Goal: Communication & Community: Answer question/provide support

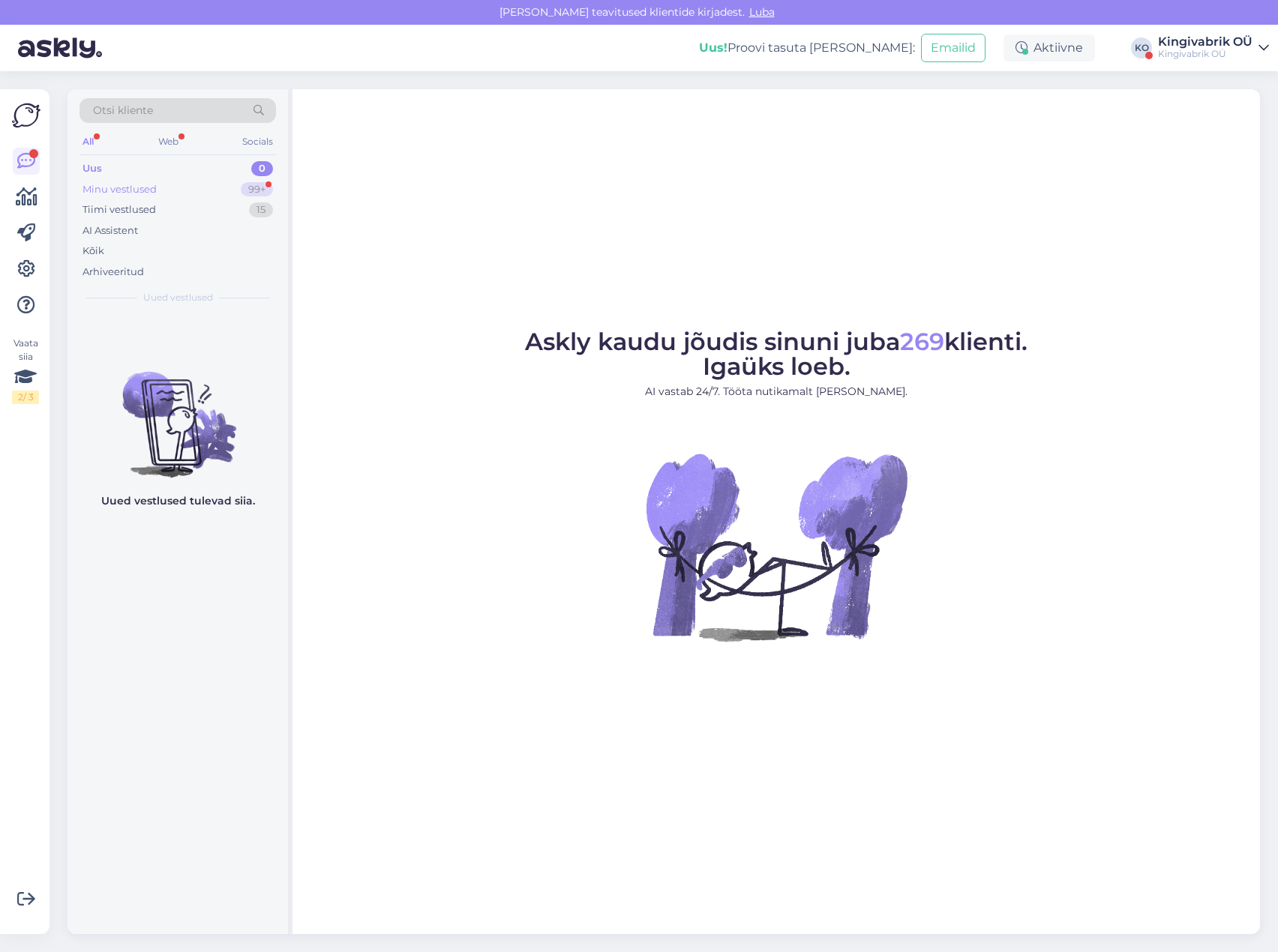
click at [116, 188] on div "Minu vestlused" at bounding box center [120, 189] width 75 height 15
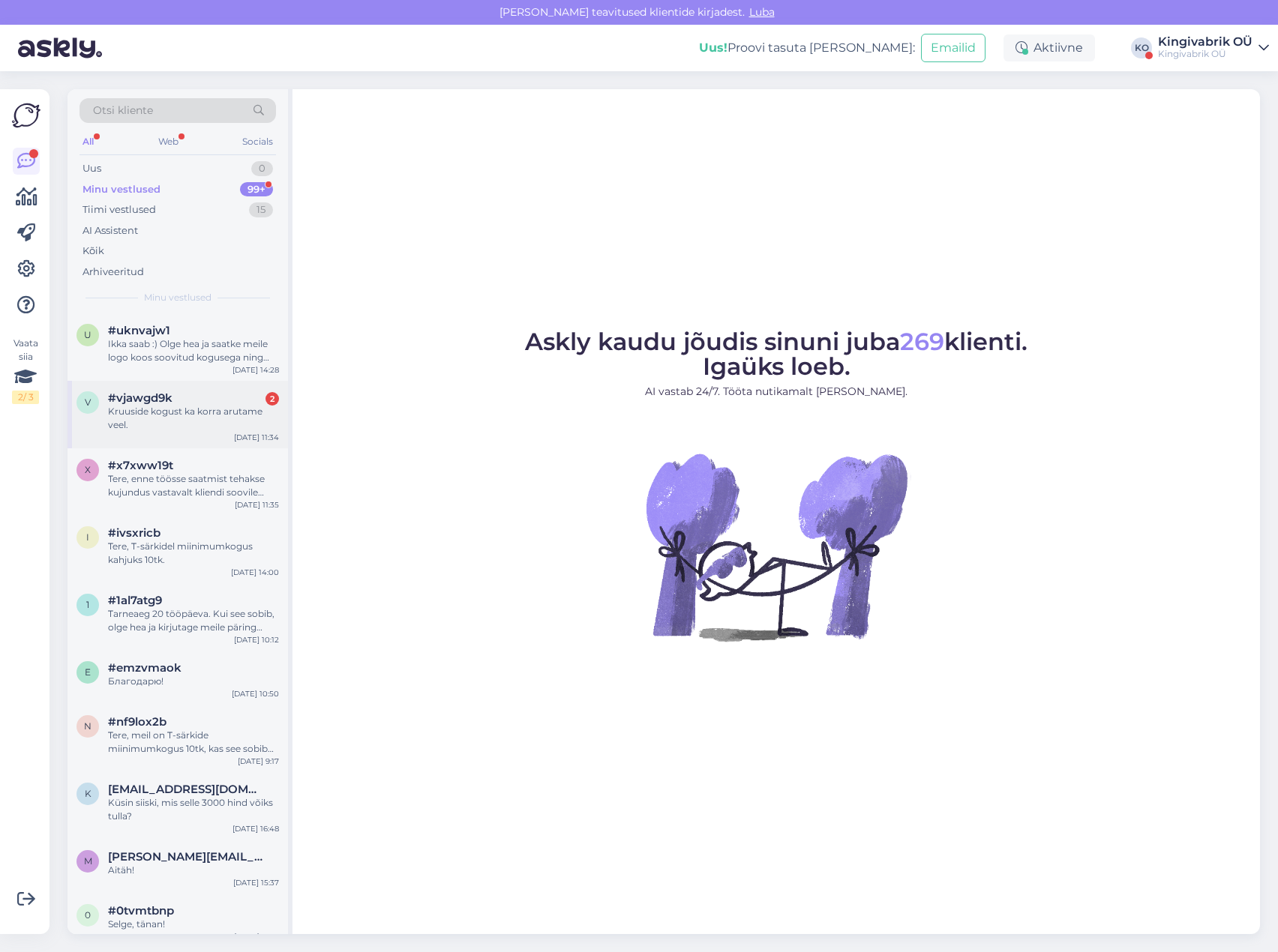
drag, startPoint x: 182, startPoint y: 406, endPoint x: 281, endPoint y: 388, distance: 100.6
click at [182, 405] on div "Kruuside kogust ka korra arutame veel." at bounding box center [193, 418] width 171 height 27
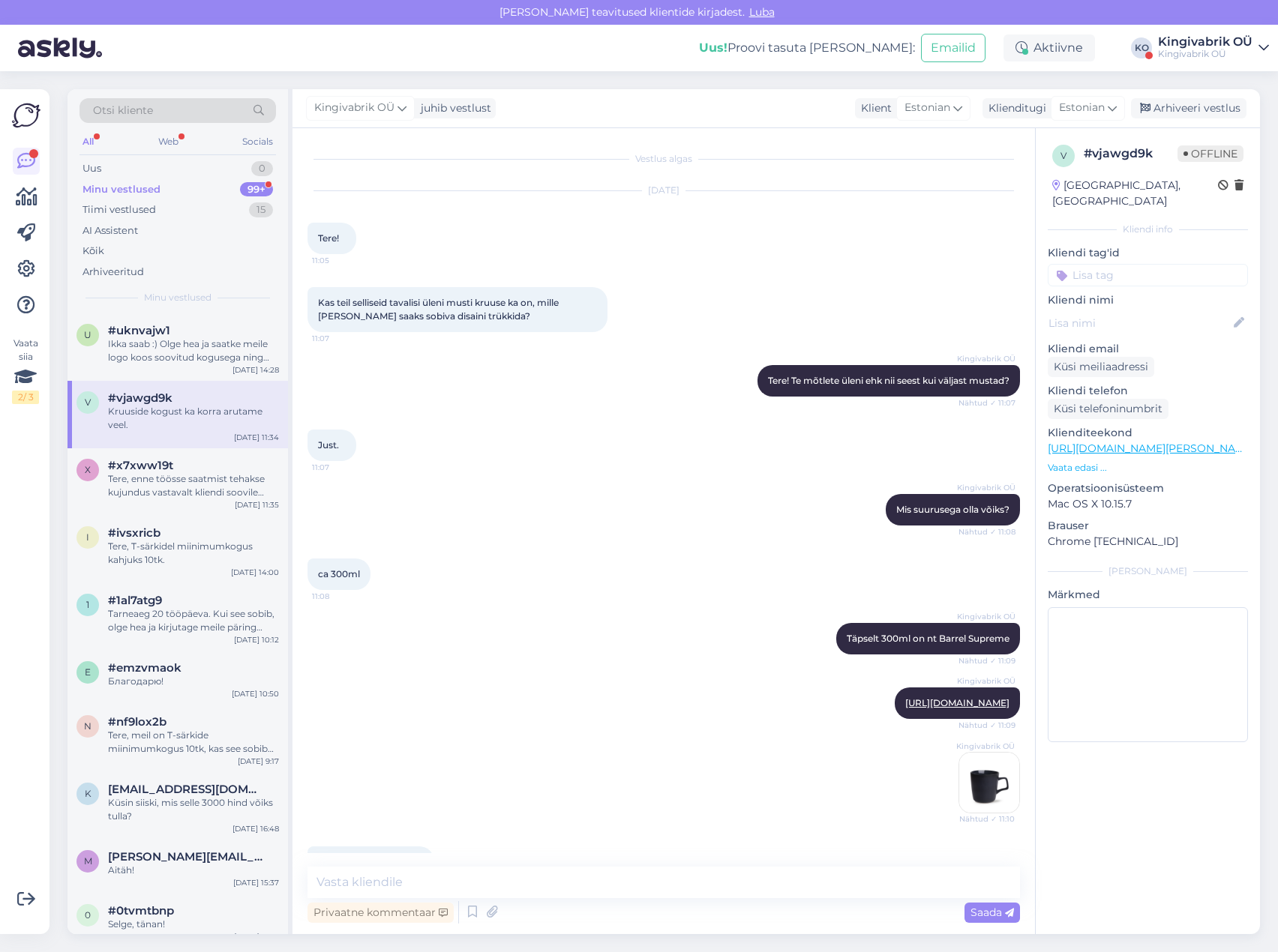
scroll to position [2298, 0]
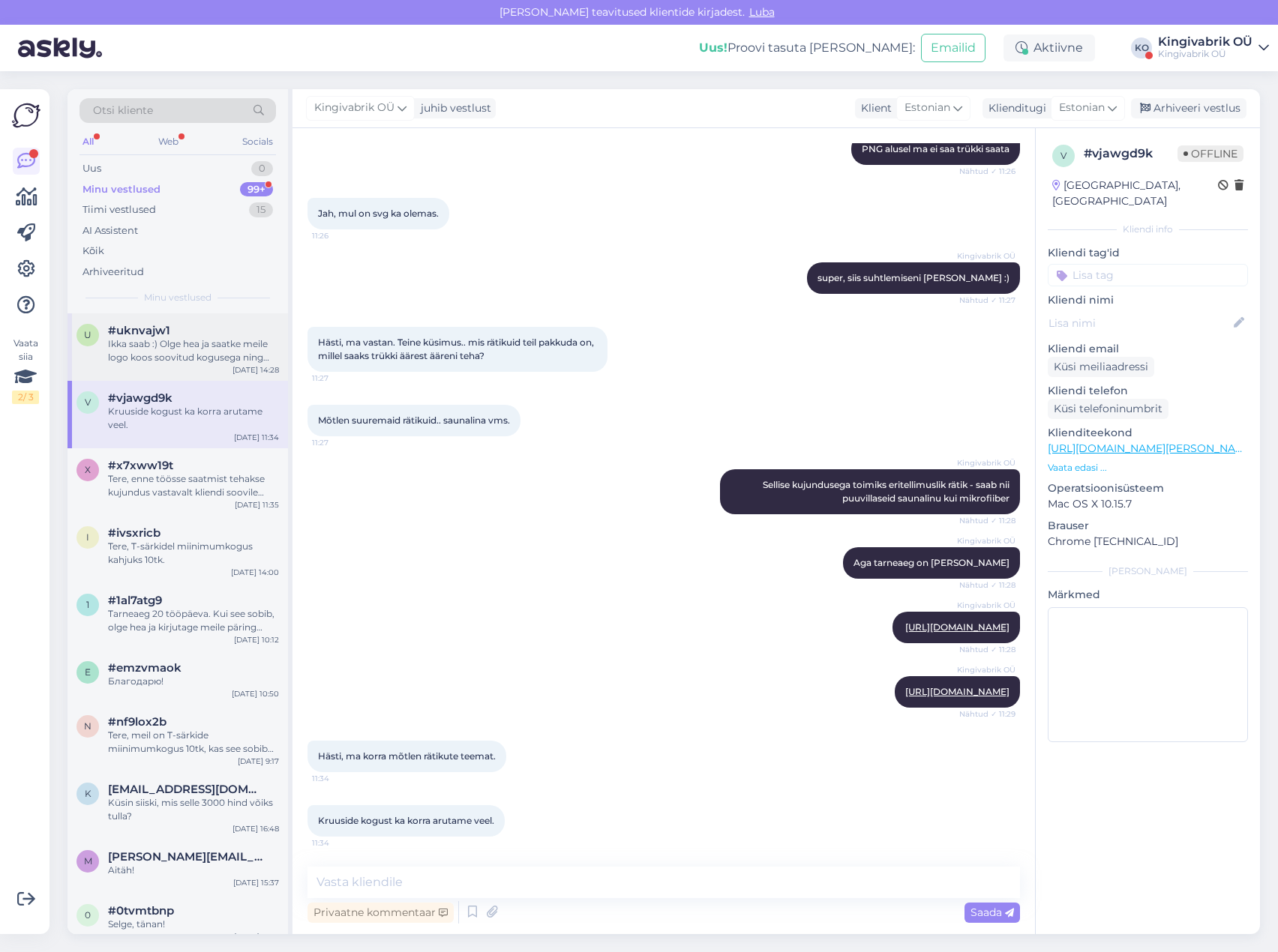
click at [153, 342] on div "Ikka saab :) Olge hea ja saatke meile logo koos soovitud kogusega ning tähtajag…" at bounding box center [193, 350] width 171 height 27
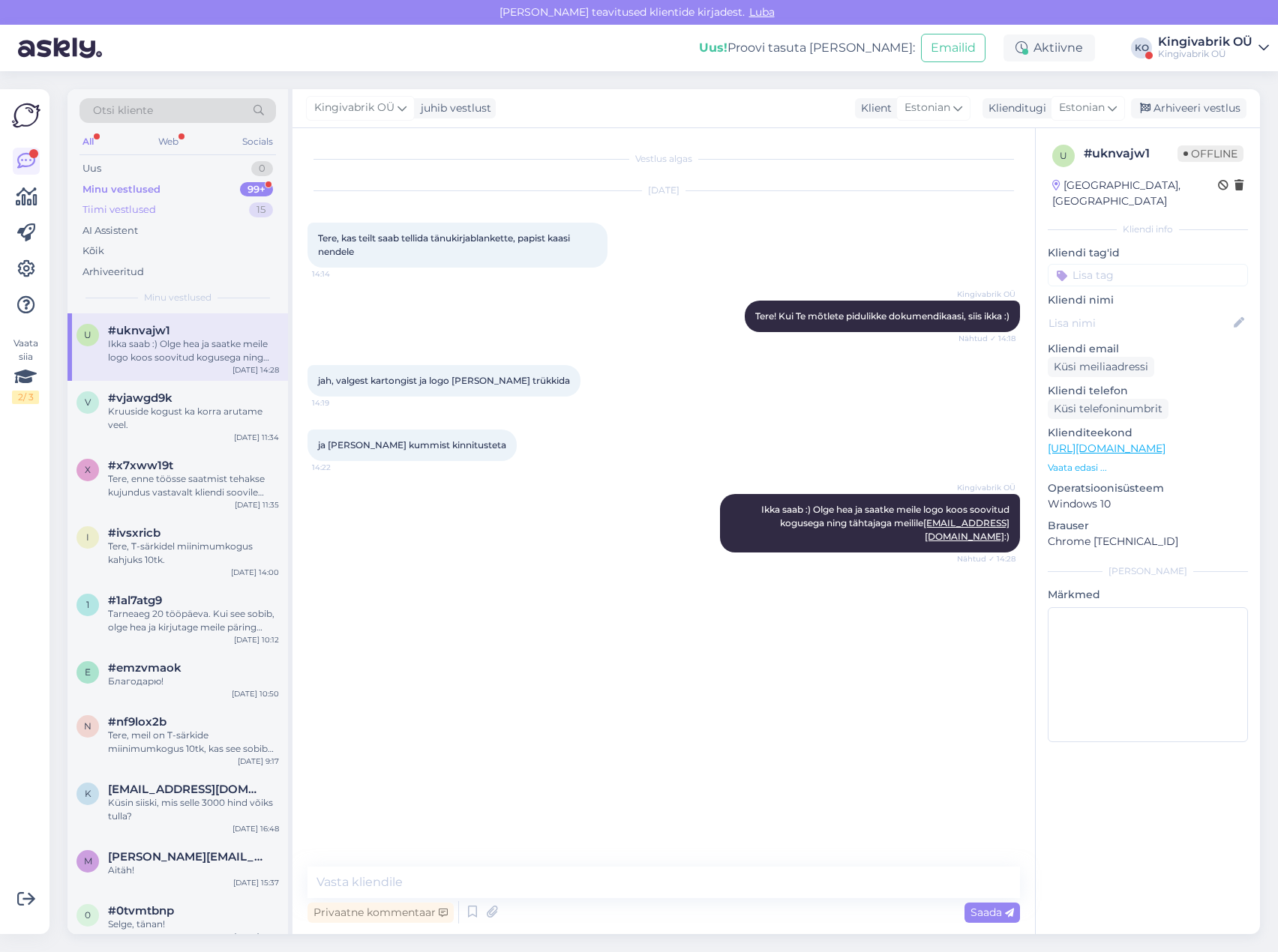
click at [111, 210] on div "Tiimi vestlused" at bounding box center [119, 210] width 74 height 15
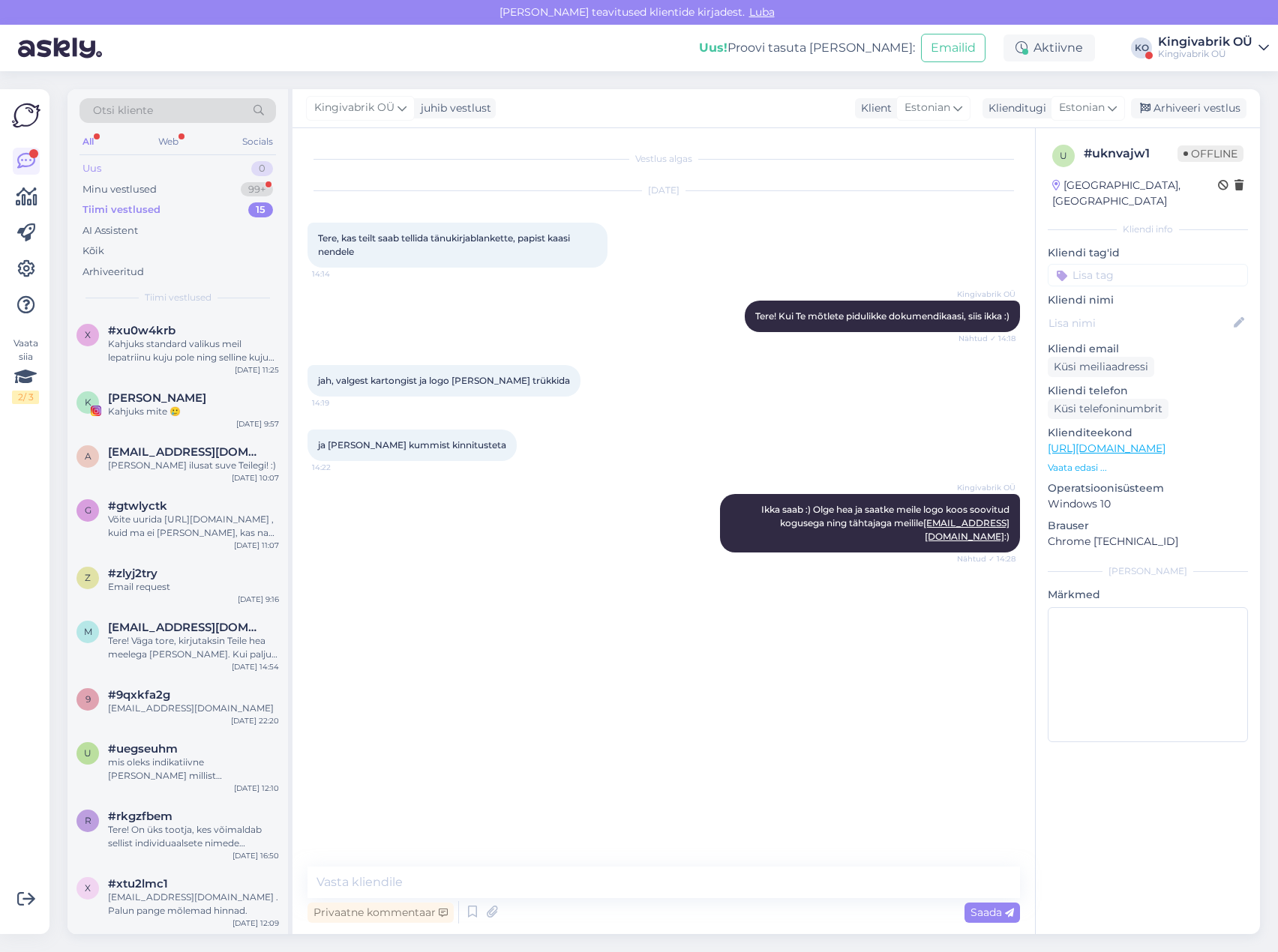
click at [83, 167] on div "Uus" at bounding box center [92, 169] width 19 height 15
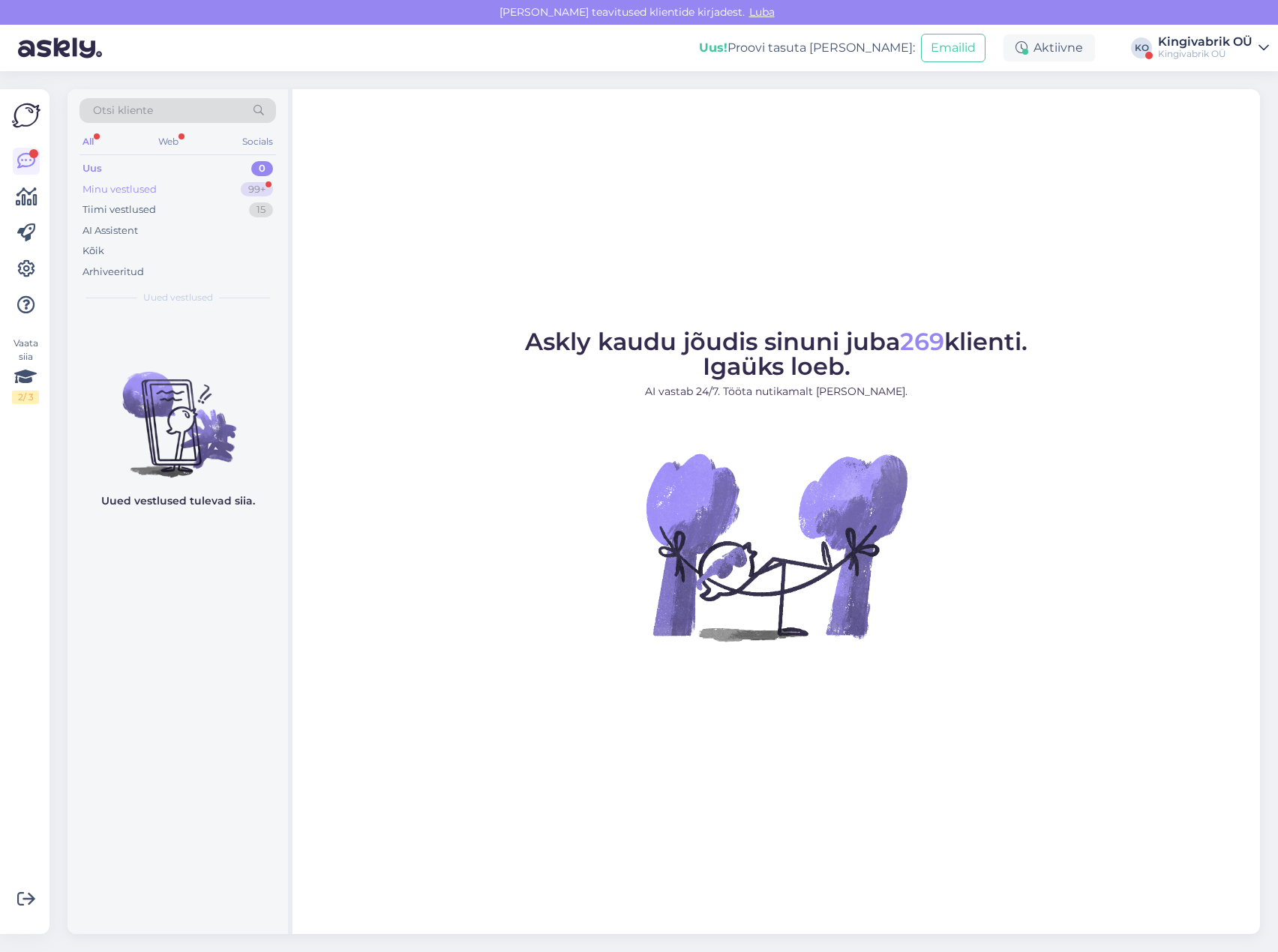
click at [106, 193] on div "Minu vestlused" at bounding box center [120, 189] width 75 height 15
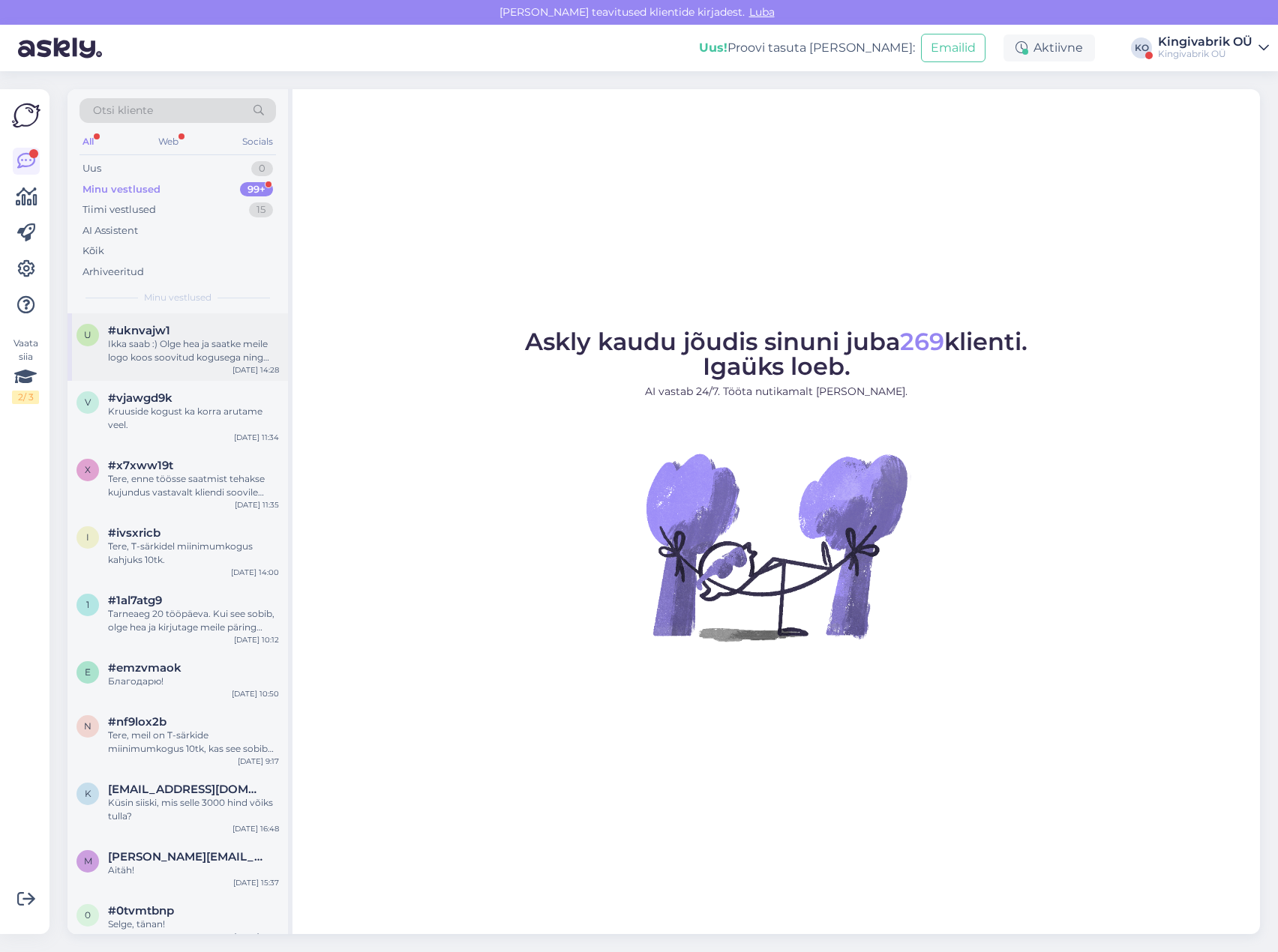
click at [211, 348] on div "Ikka saab :) Olge hea ja saatke meile logo koos soovitud kogusega ning tähtajag…" at bounding box center [193, 350] width 171 height 27
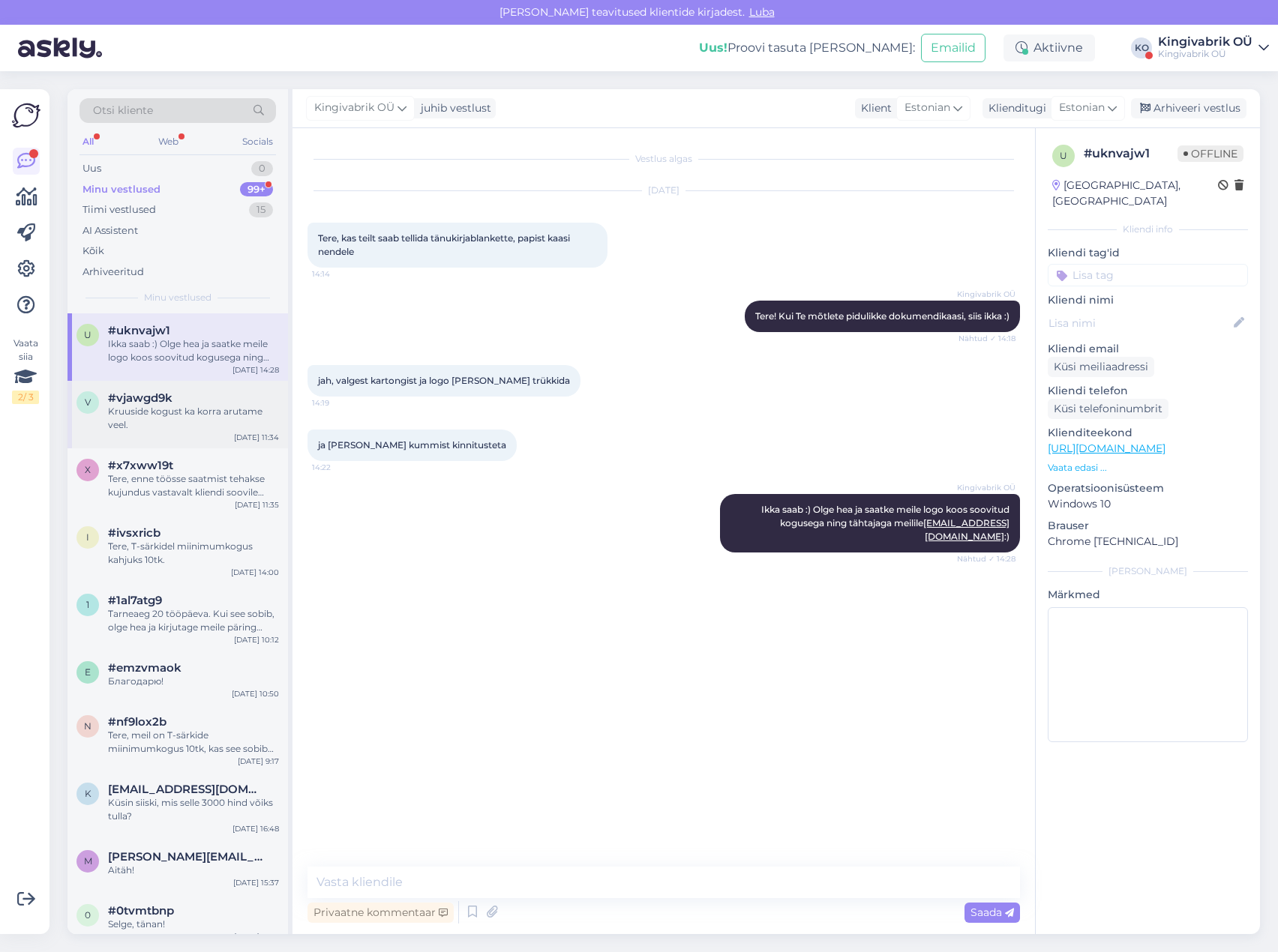
click at [148, 412] on div "Kruuside kogust ka korra arutame veel." at bounding box center [193, 418] width 171 height 27
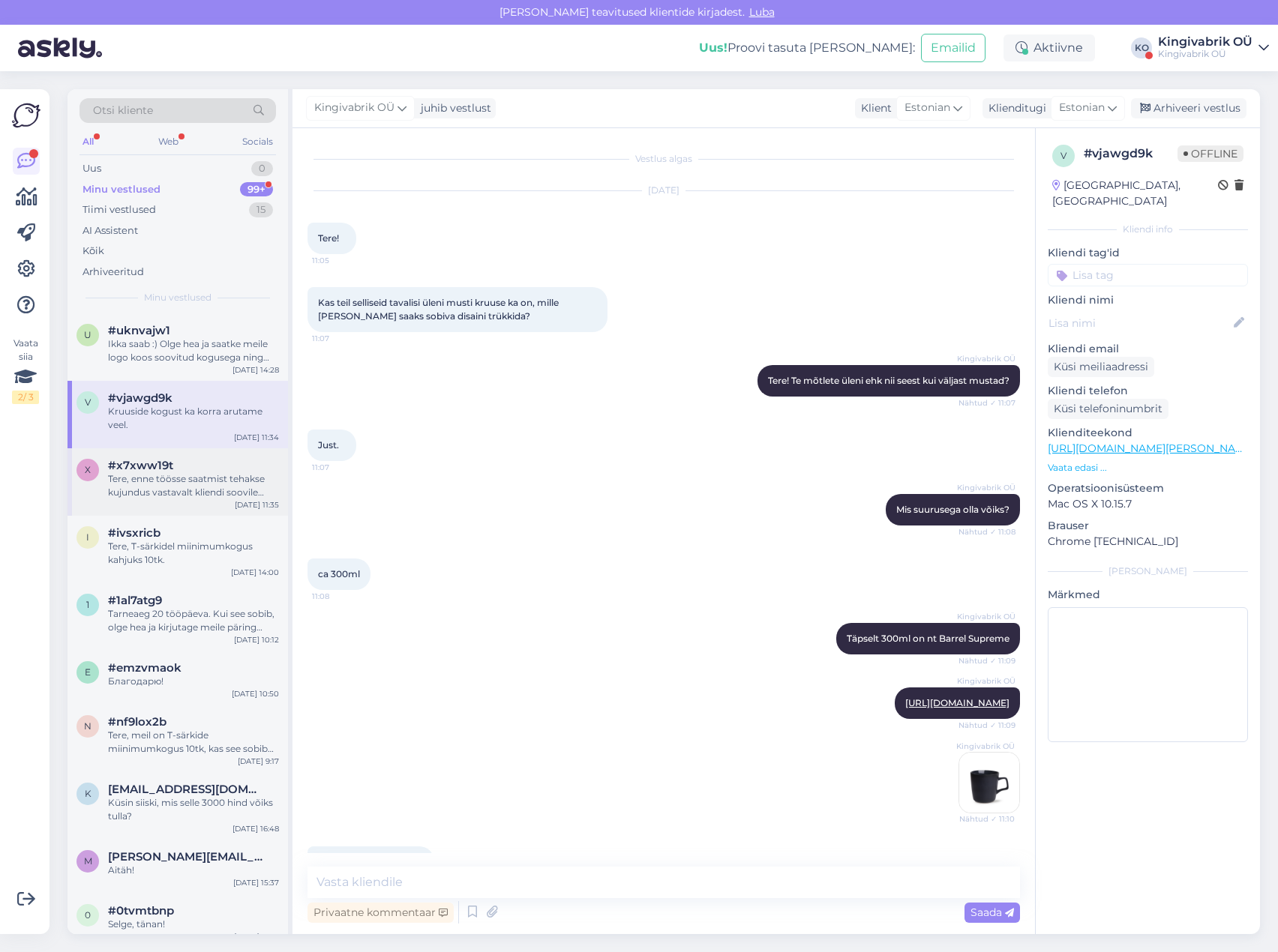
scroll to position [2298, 0]
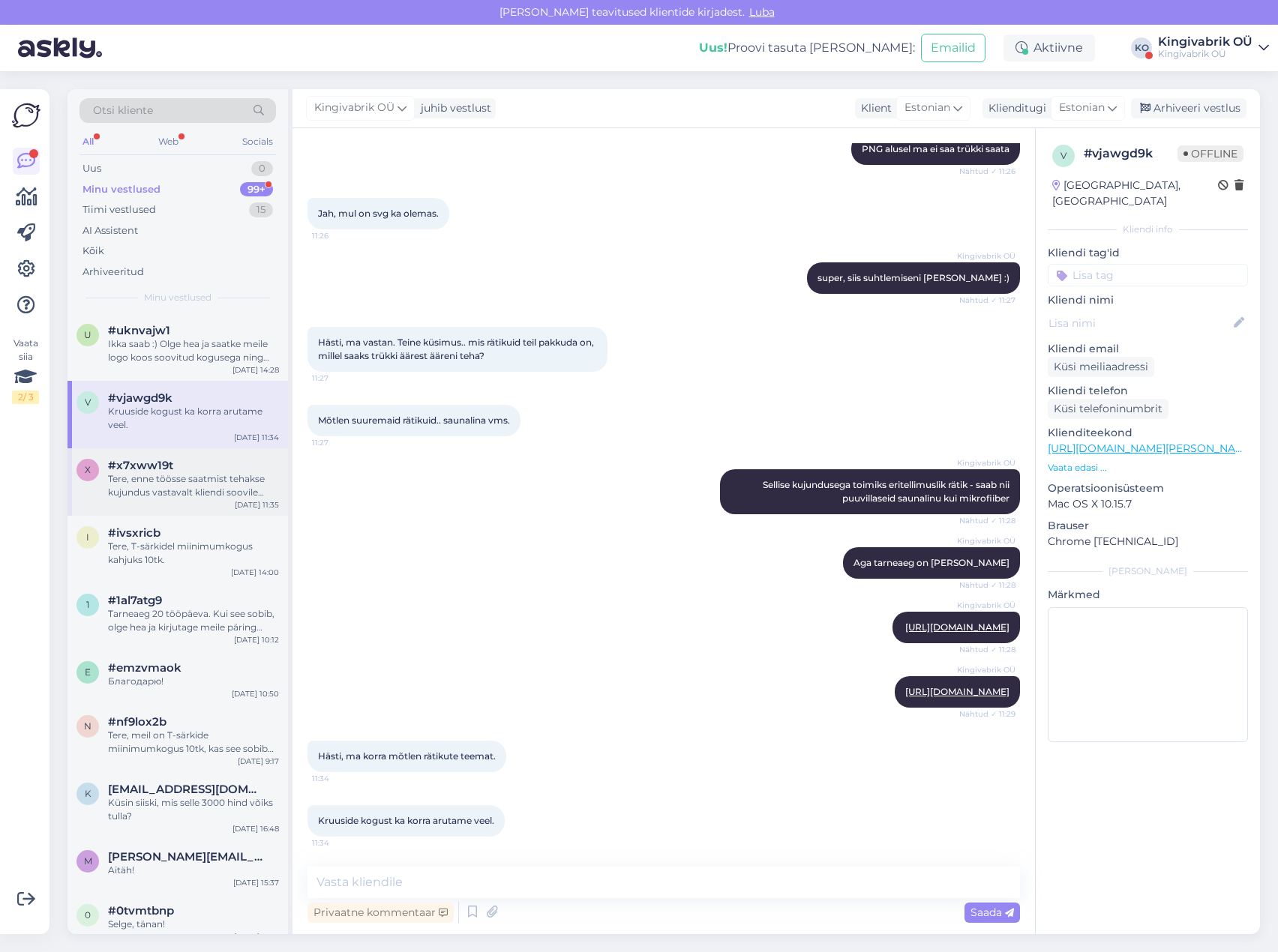
click at [166, 485] on div "Tere, enne töösse saatmist tehakse kujundus vastavalt kliendi soovile ning [PER…" at bounding box center [193, 485] width 171 height 27
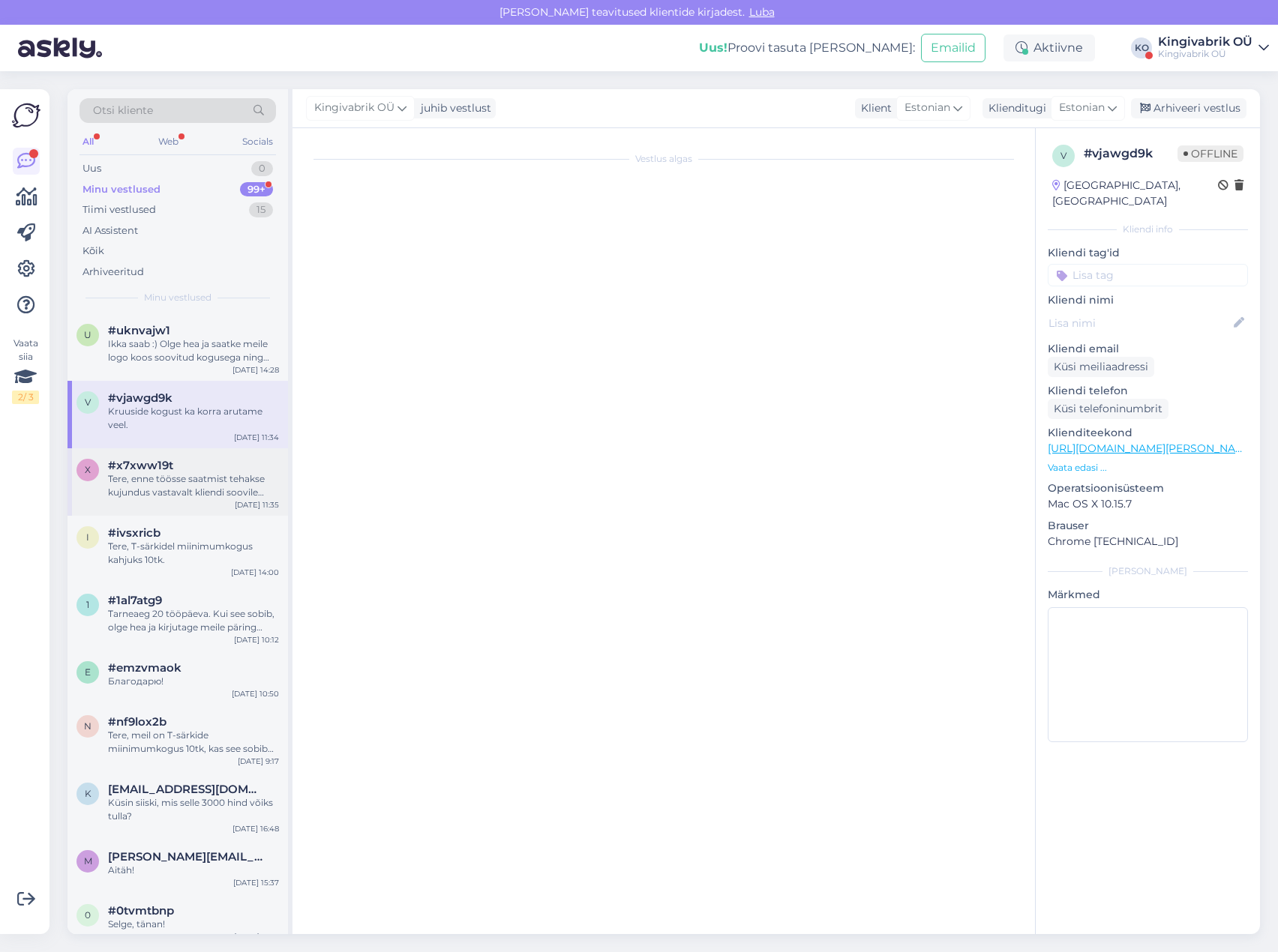
scroll to position [0, 0]
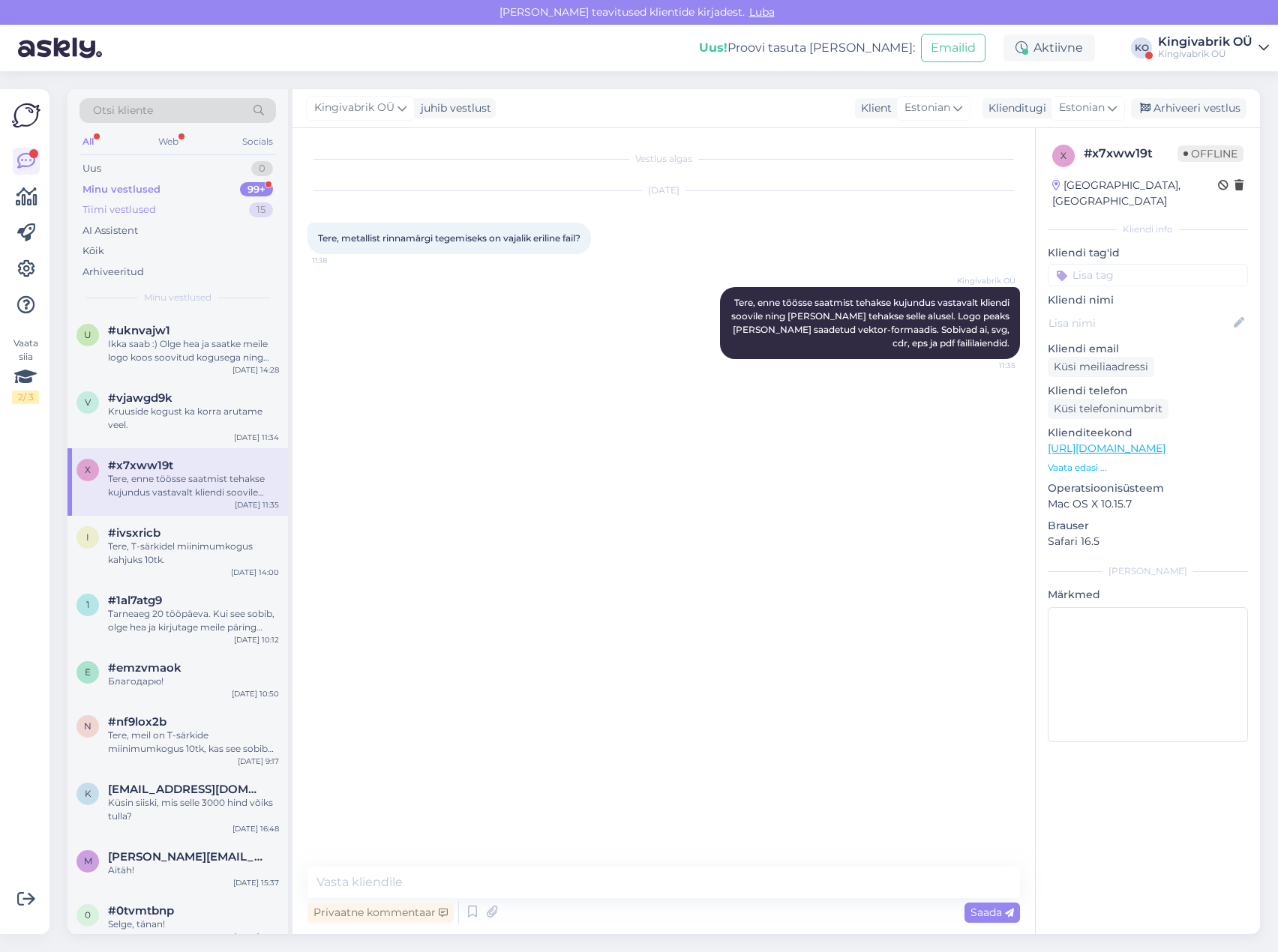
click at [119, 210] on div "Tiimi vestlused" at bounding box center [119, 210] width 74 height 15
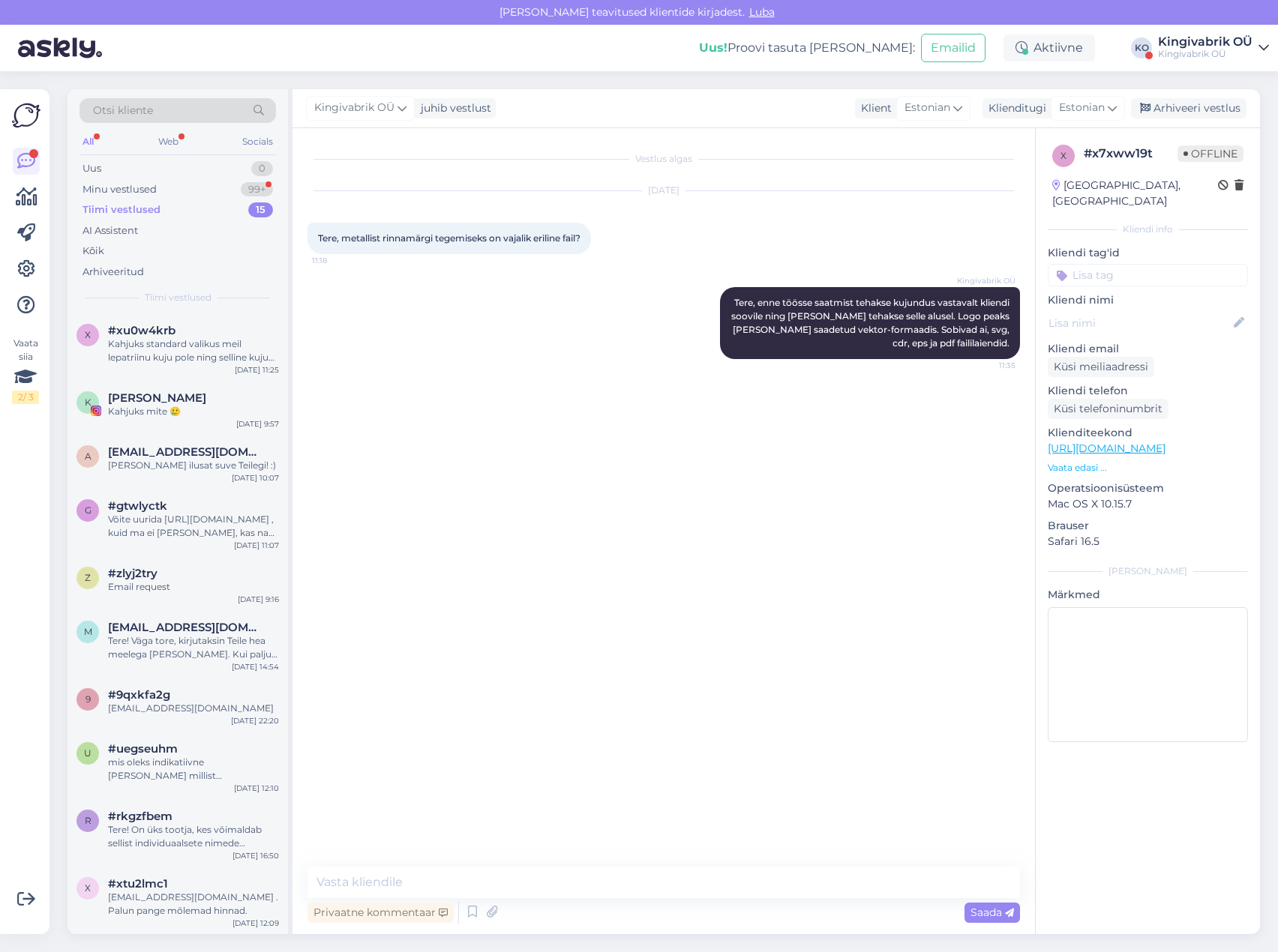
click at [1209, 57] on div "Kingivabrik OÜ" at bounding box center [1205, 54] width 95 height 12
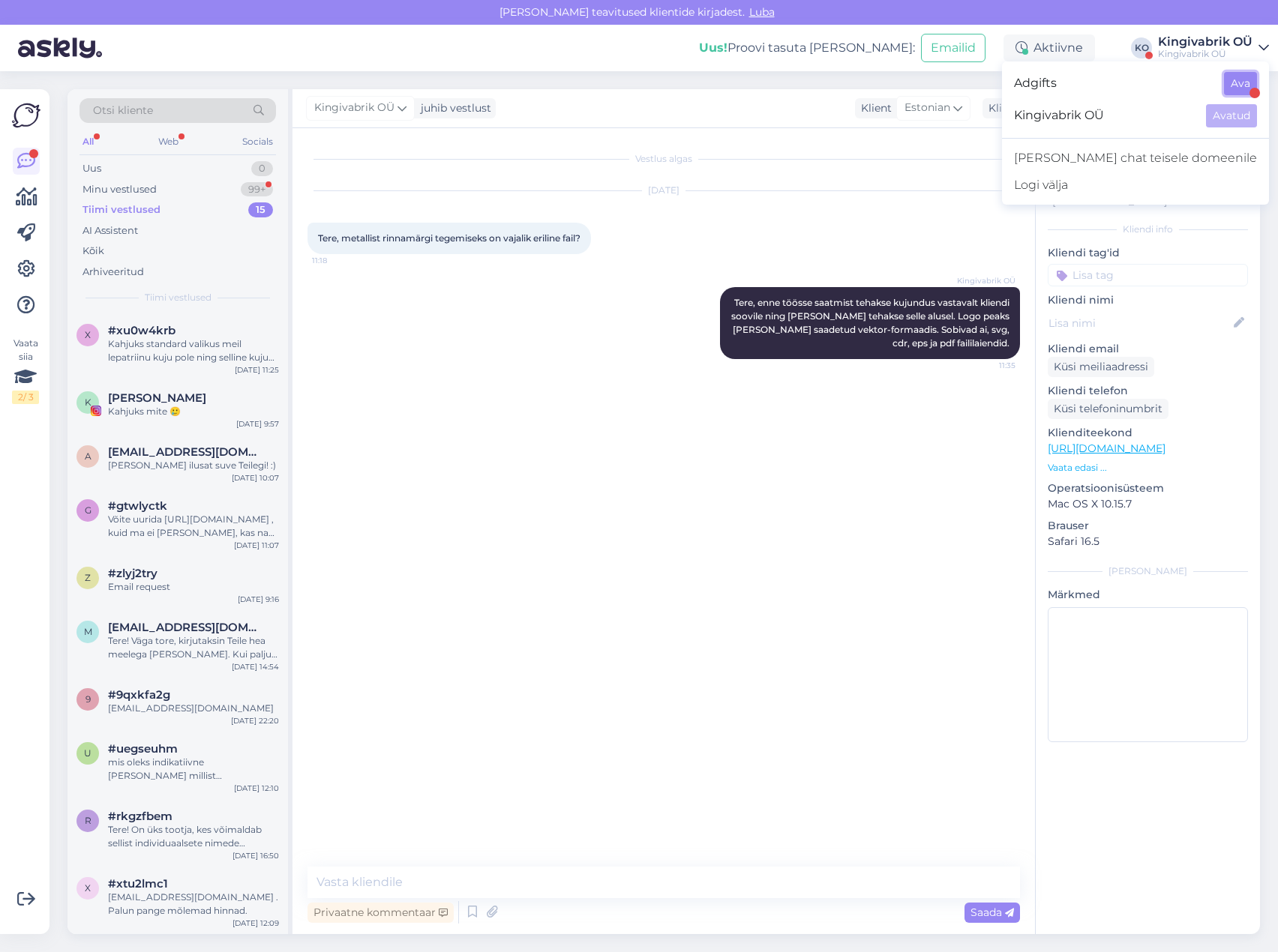
click at [1243, 78] on button "Ava" at bounding box center [1240, 84] width 33 height 23
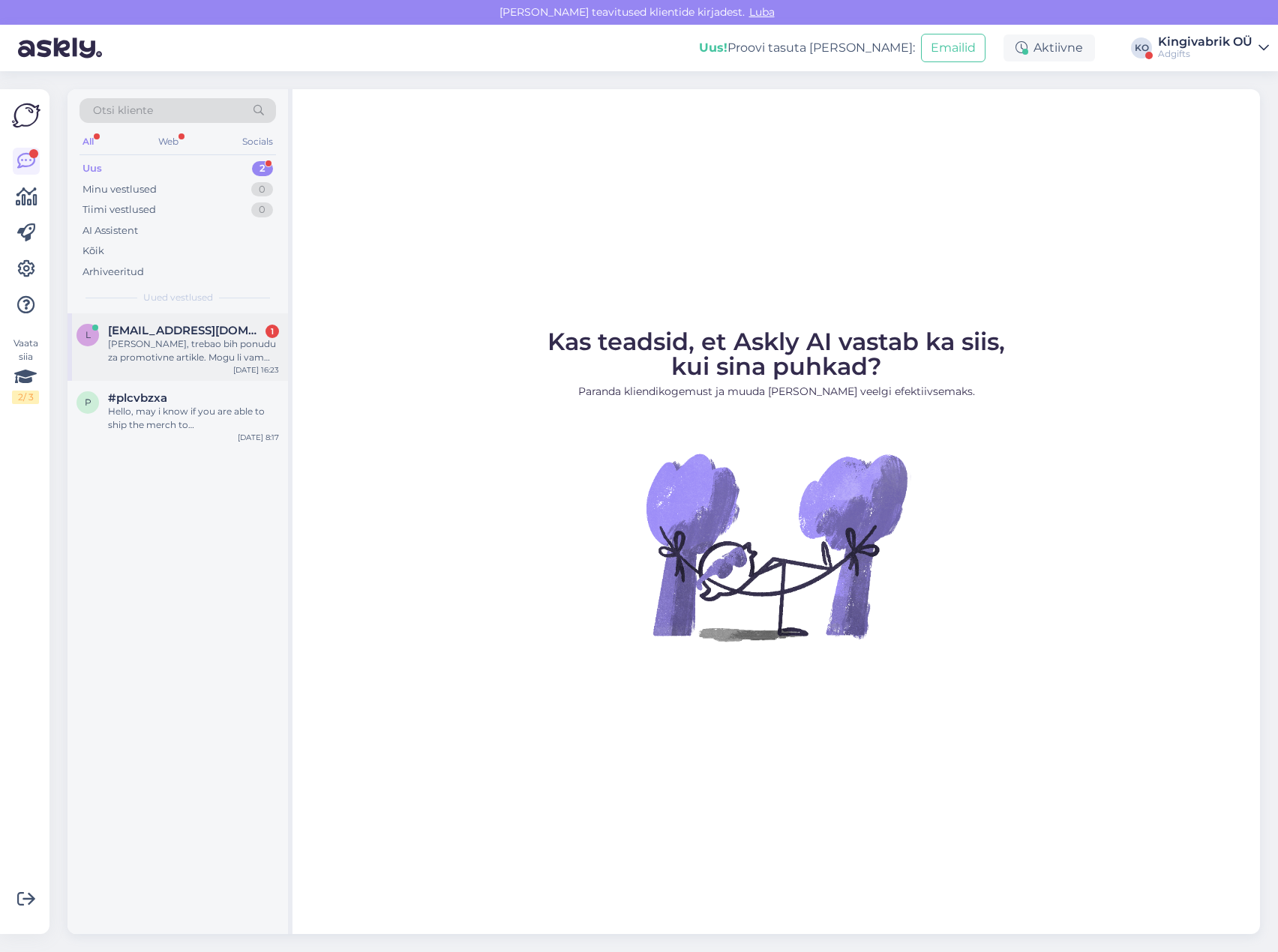
click at [173, 343] on div "[PERSON_NAME], trebao bih ponudu za promotivne artikle. Mogu li vam poslati art…" at bounding box center [193, 350] width 171 height 27
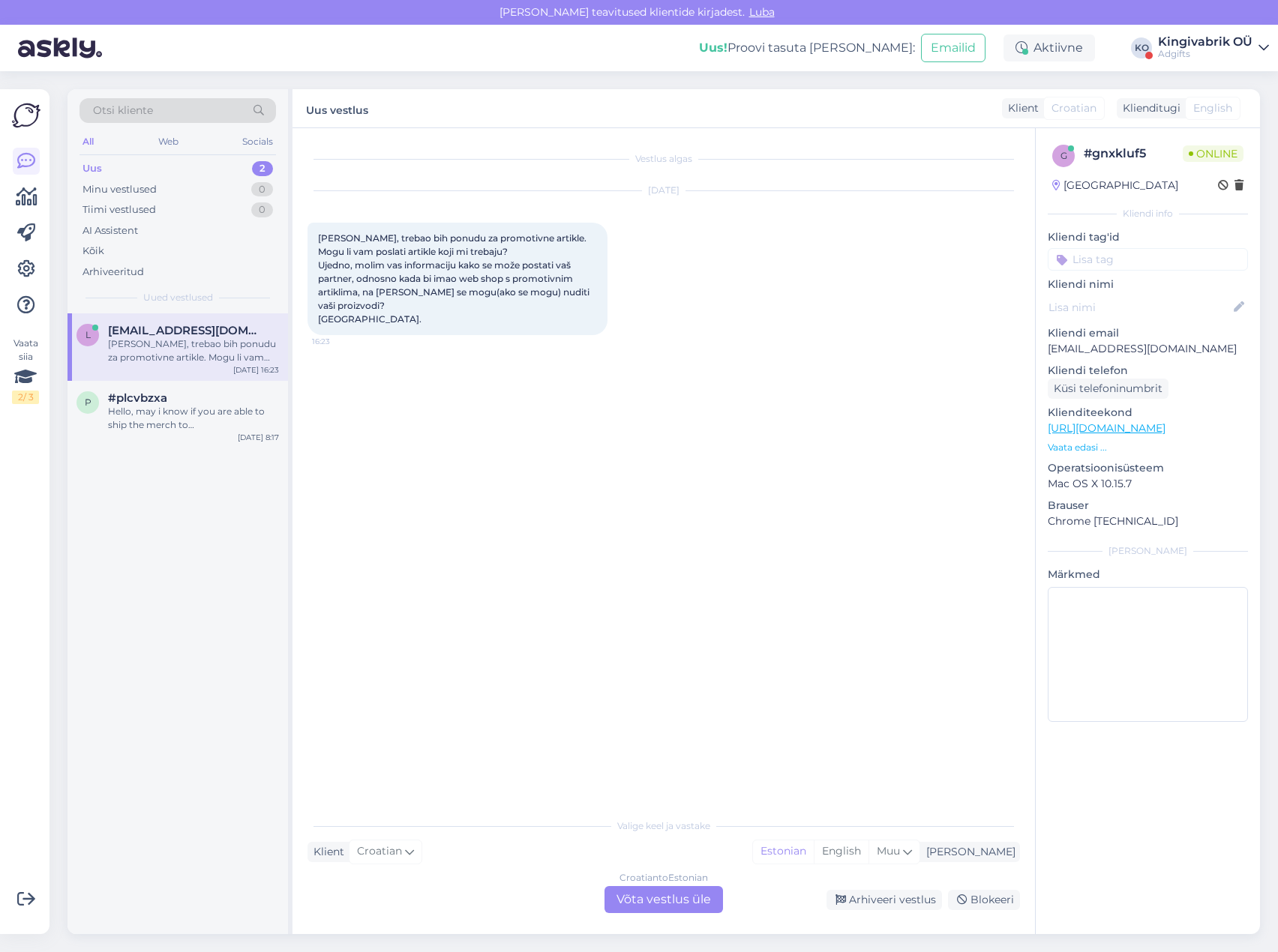
click at [653, 897] on div "Croatian to Estonian Võta vestlus üle" at bounding box center [663, 899] width 119 height 27
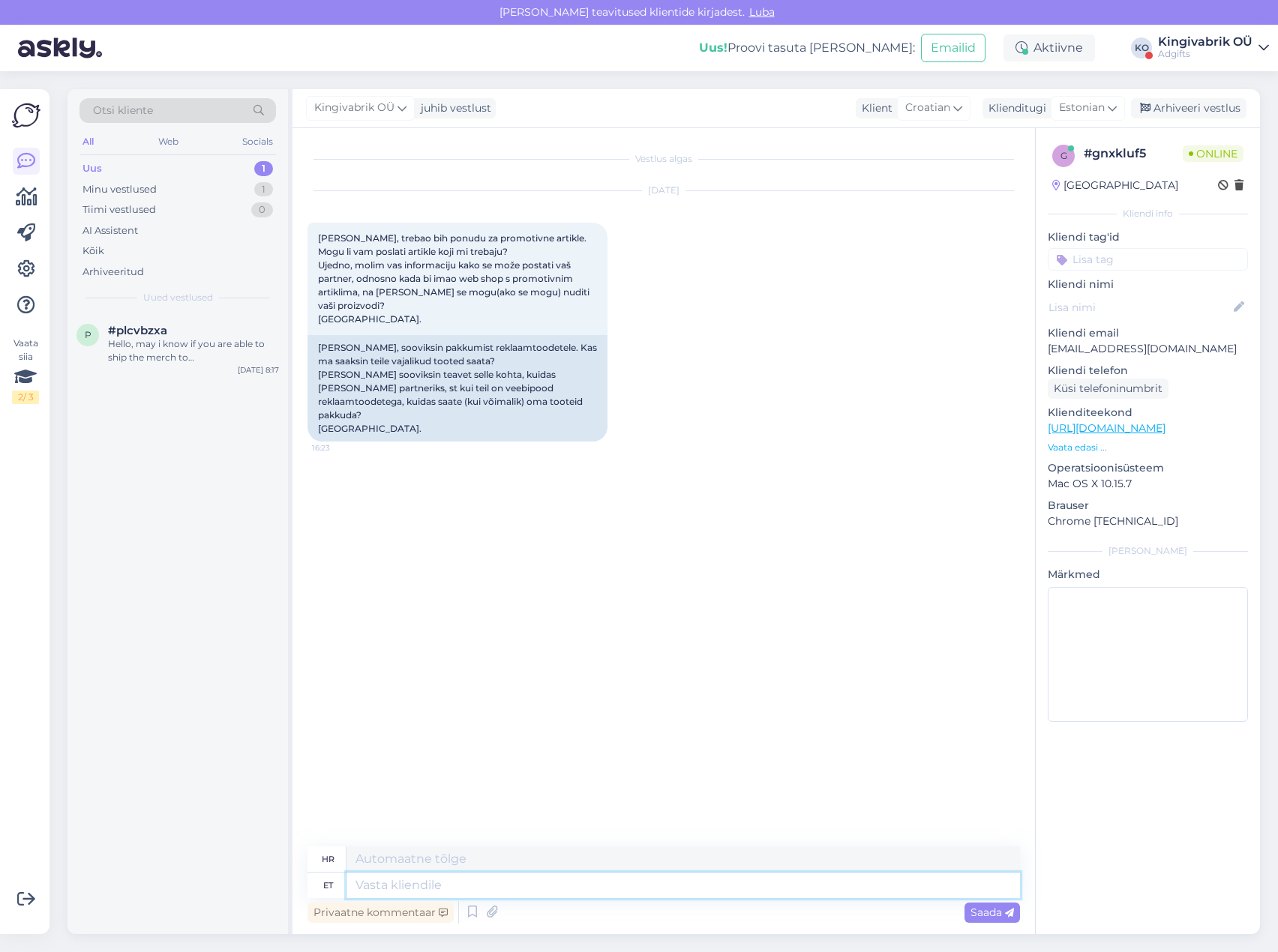
click at [397, 884] on textarea at bounding box center [683, 885] width 674 height 26
type textarea "Tere! Palun saatke meile päring in"
type textarea "Zdravo!"
type textarea "Tere! Palun saatke meile päring info"
type textarea "Pozdrav! Molim vas"
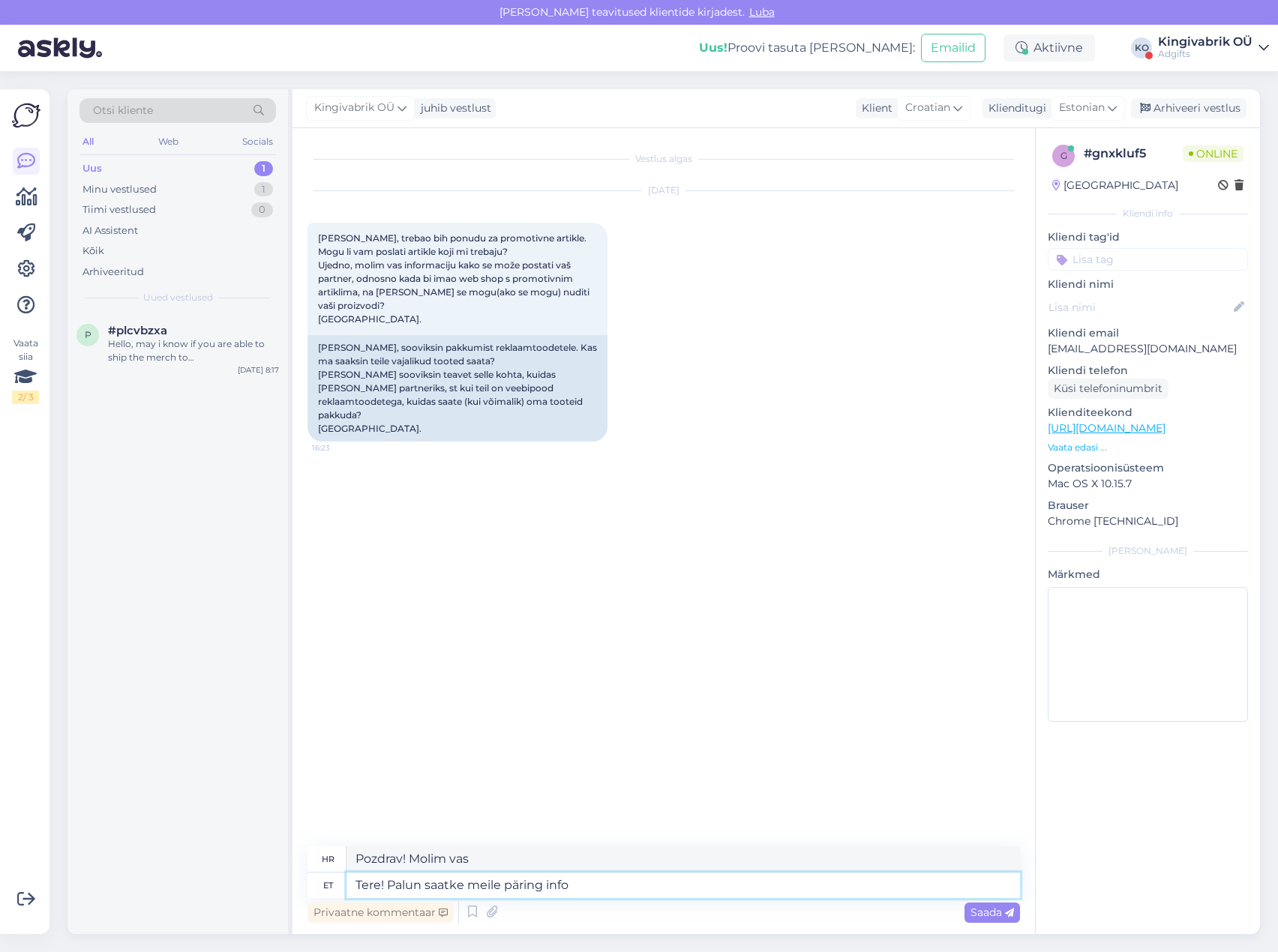
type textarea "Tere! Palun saatke meile päring info@"
type textarea "Pozdrav! Molimo vas da nam pošaljete upit za informacije."
type textarea "Tere! Palun saatke meile päring [EMAIL_ADDRESS][DOMAIN_NAME]"
type textarea "Pozdrav! Pošaljite nam upit na [EMAIL_ADDRESS][DOMAIN_NAME]"
type textarea "Tere! Palun saatke meile päring [EMAIL_ADDRESS][DOMAIN_NAME]. P"
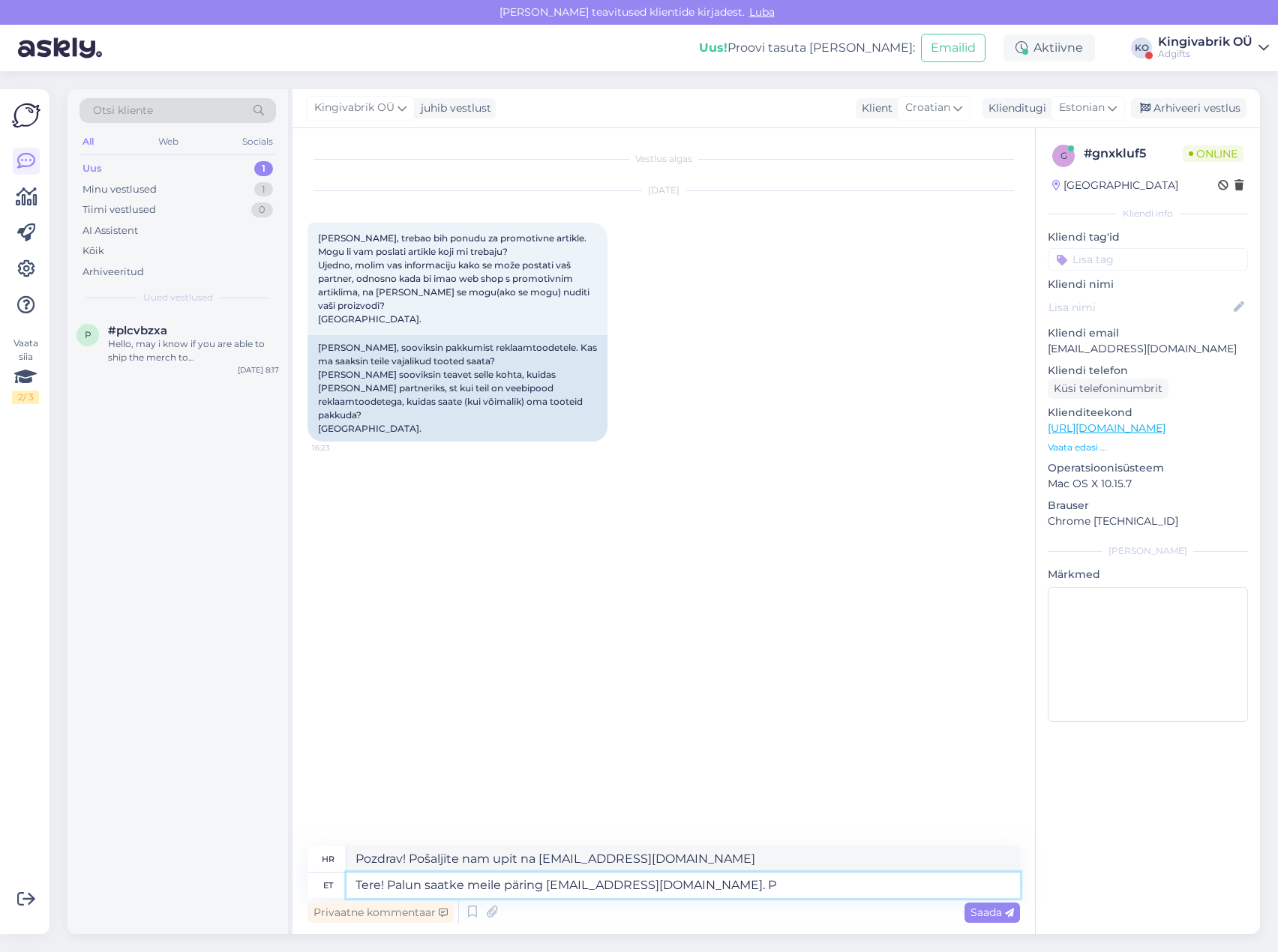
type textarea "Pozdrav! Pošaljite nam upit [EMAIL_ADDRESS][DOMAIN_NAME]."
type textarea "Tere! Palun saatke meile päring [EMAIL_ADDRESS][DOMAIN_NAME]. Pange k"
type textarea "Pozdrav! Pošaljite nam upit na [EMAIL_ADDRESS][DOMAIN_NAME]."
type textarea "Tere! Palun saatke meile päring [EMAIL_ADDRESS][DOMAIN_NAME]. Pange kirja"
type textarea "Pozdrav! Pošaljite nam upit na [EMAIL_ADDRESS][DOMAIN_NAME]. Napišite"
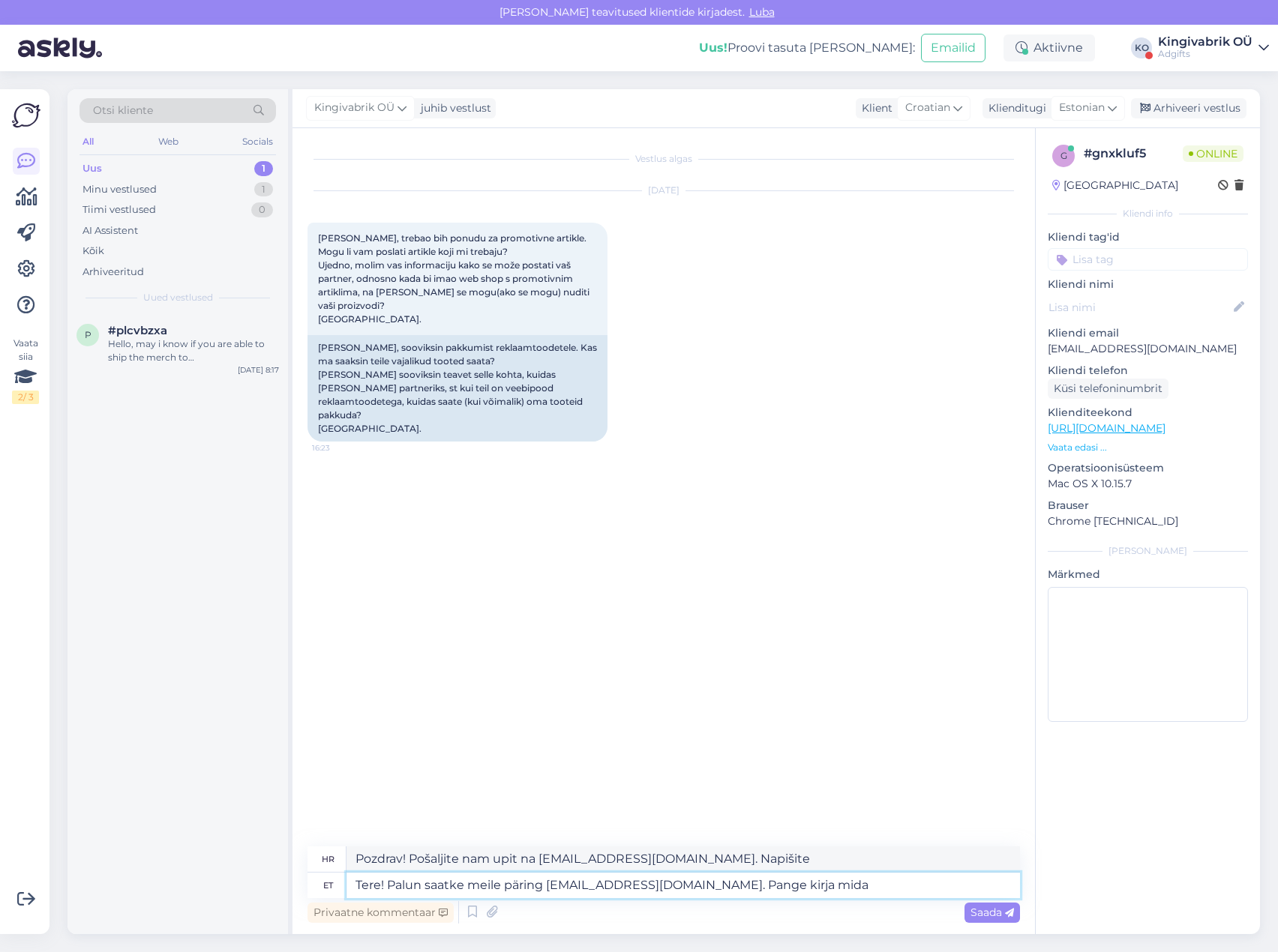
type textarea "Tere! Palun saatke meile päring [EMAIL_ADDRESS][DOMAIN_NAME]. Pange kirja mida T"
type textarea "Pozdrav! Pošaljite nam upit na [EMAIL_ADDRESS][DOMAIN_NAME]. Opišite što"
type textarea "Tere! Palun saatke meile päring [EMAIL_ADDRESS][DOMAIN_NAME]. Pange kirja mida …"
type textarea "Pozdrav! Pošaljite nam upit na [EMAIL_ADDRESS][DOMAIN_NAME]. Opišite što želite"
type textarea "Tere! Palun saatke meile päring [EMAIL_ADDRESS][DOMAIN_NAME]. Pange kirja mida …"
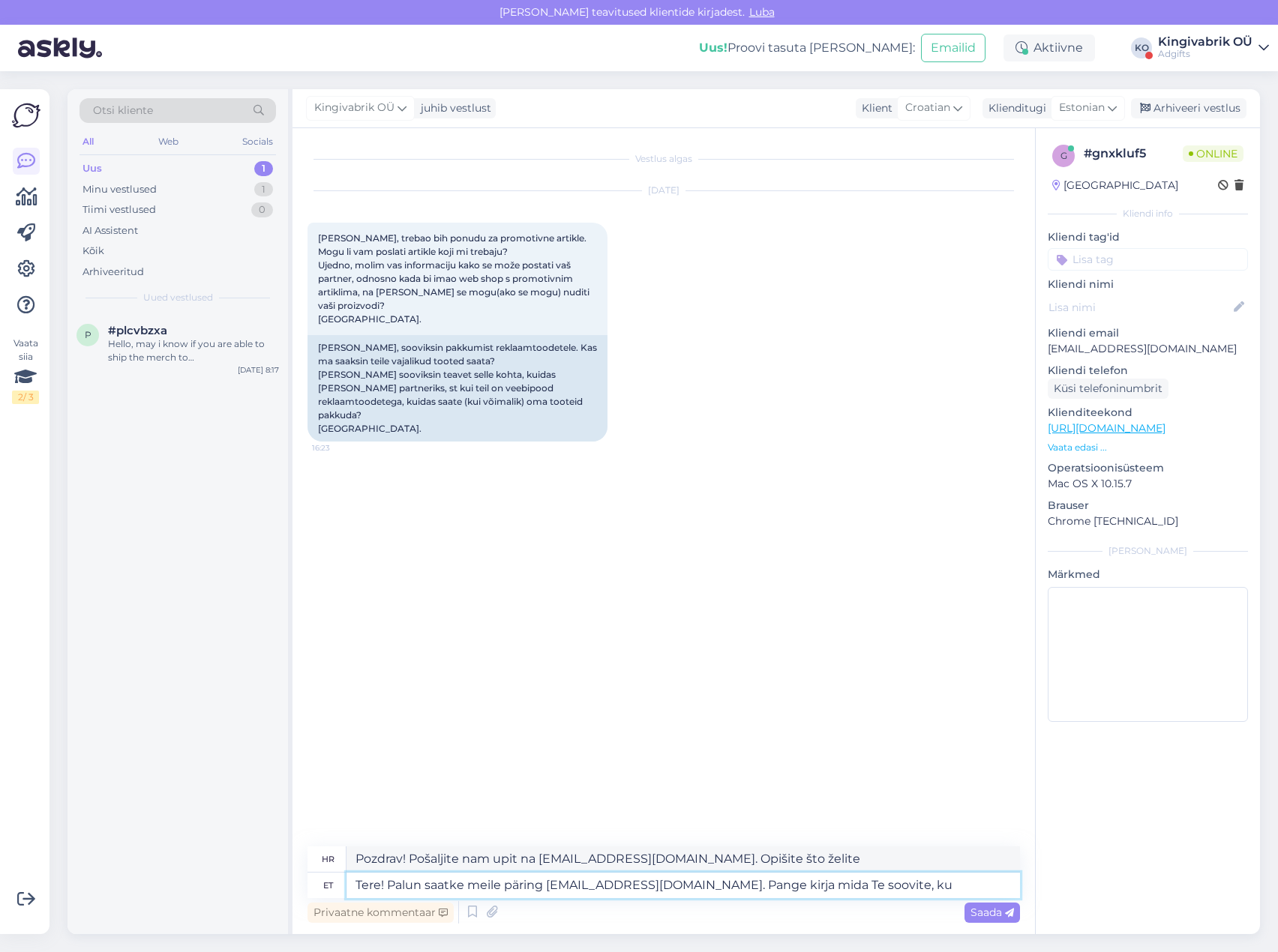
type textarea "Pozdrav! Molimo vas da nam pošaljete zahtjev na [EMAIL_ADDRESS][DOMAIN_NAME]. N…"
type textarea "Tere! Palun saatke meile päring [EMAIL_ADDRESS][DOMAIN_NAME]. Pange kirja mida …"
type textarea "Pozdrav! Molimo vas da nam pošaljete zahtjev na [EMAIL_ADDRESS][DOMAIN_NAME]. N…"
type textarea "Tere! Palun saatke meile päring [EMAIL_ADDRESS][DOMAIN_NAME]. Pange kirja mida …"
type textarea "Pozdrav! Molimo vas da nam pošaljete zahtjev na [EMAIL_ADDRESS][DOMAIN_NAME]. N…"
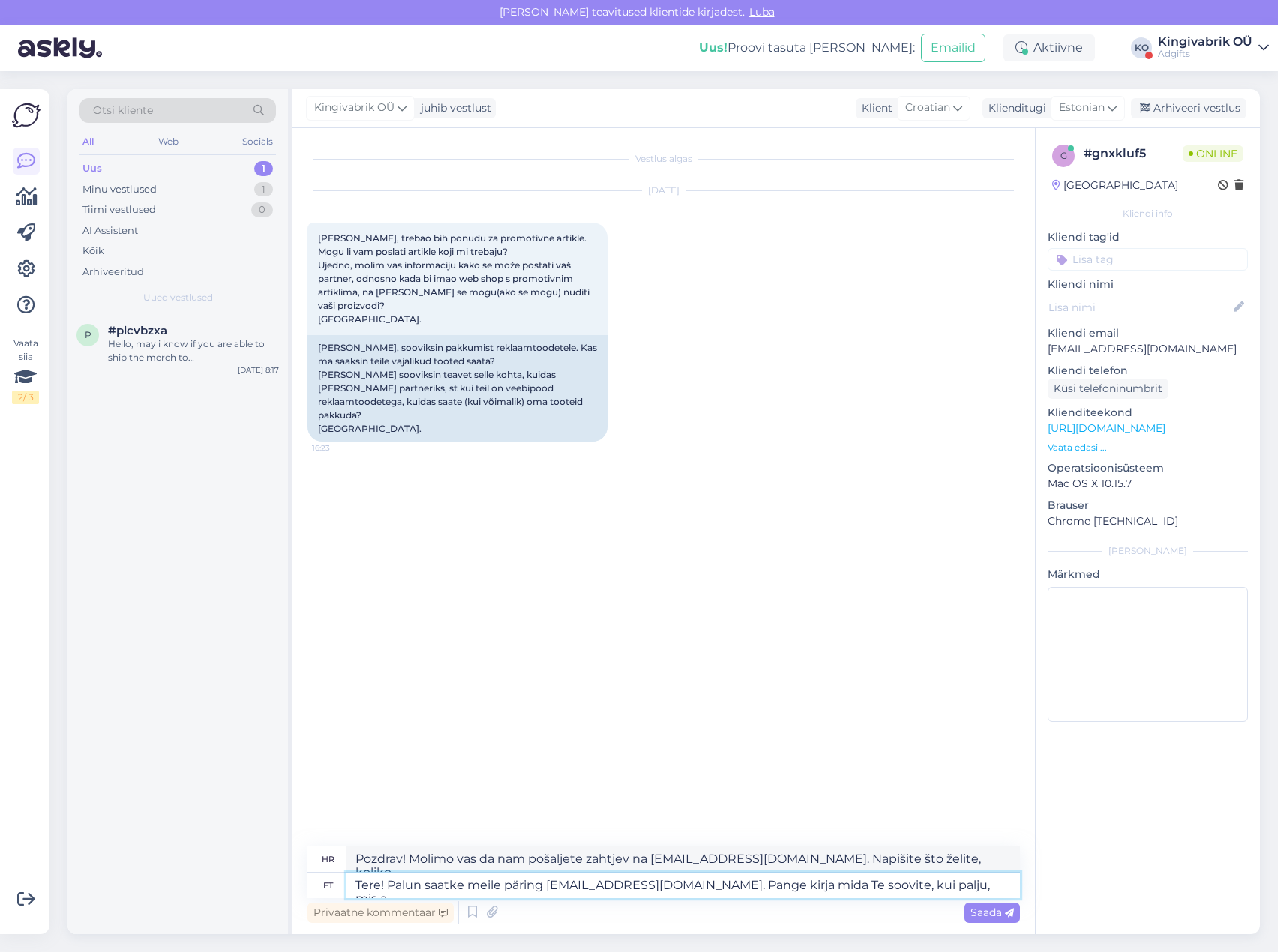
type textarea "Tere! Palun saatke meile päring [EMAIL_ADDRESS][DOMAIN_NAME]. Pange kirja mida …"
type textarea "Pozdrav! Molimo vas da nam pošaljete zahtjev [EMAIL_ADDRESS][DOMAIN_NAME]. Napi…"
type textarea "Tere! Palun saatke meile päring [EMAIL_ADDRESS][DOMAIN_NAME]. Pange kirja mida …"
type textarea "Pozdrav! Molimo vas da nam pošaljete zahtjev na [EMAIL_ADDRESS][DOMAIN_NAME]. N…"
type textarea "Tere! Palun saatke meile päring [EMAIL_ADDRESS][DOMAIN_NAME]. Pange kirja mida …"
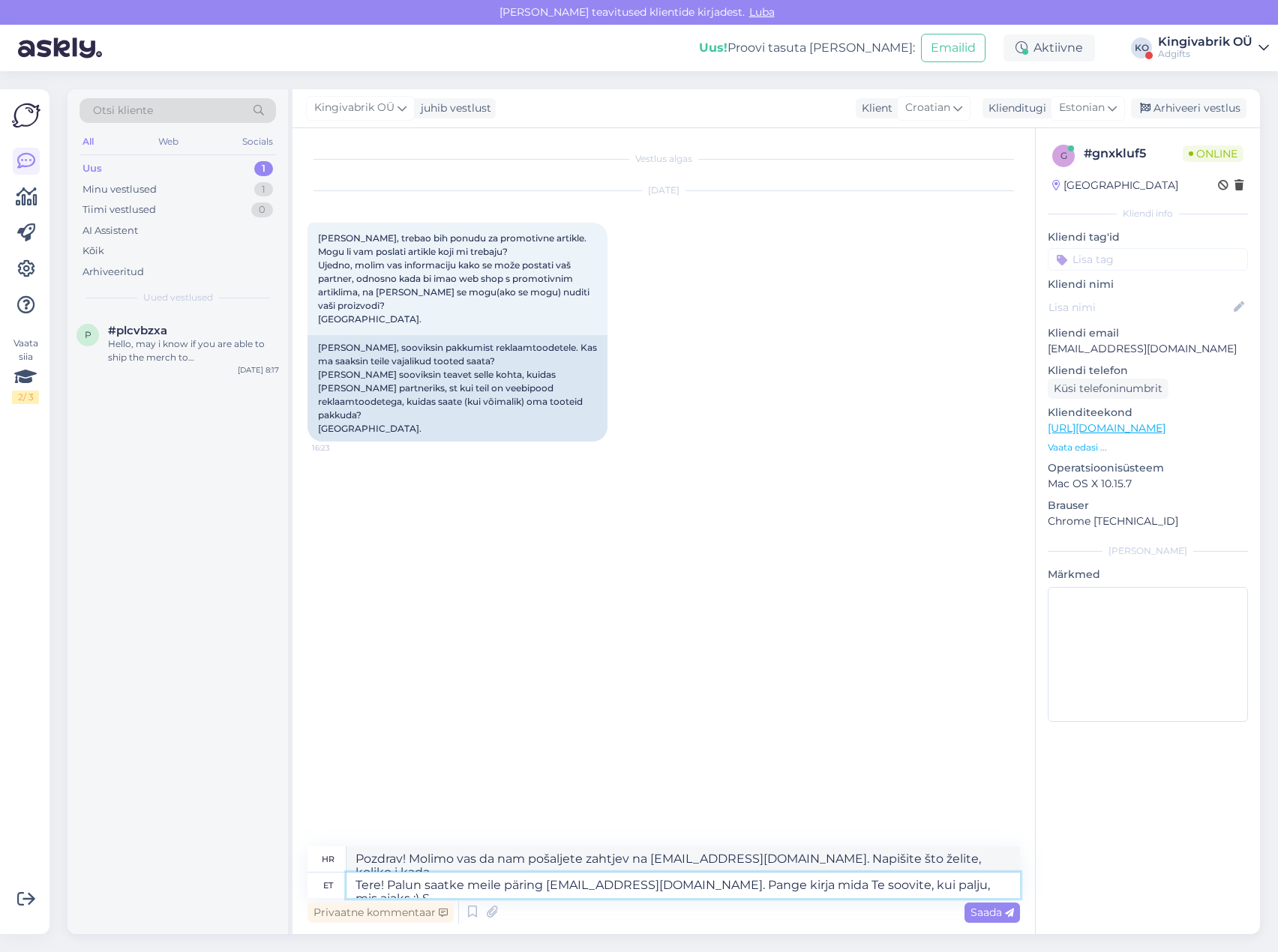
type textarea "Pozdrav! Pošaljite nam zahtjev na [EMAIL_ADDRESS][DOMAIN_NAME]. Napišite što že…"
type textarea "Tere! Palun saatke meile päring [EMAIL_ADDRESS][DOMAIN_NAME]. Pange kirja mida …"
type textarea "Pozdrav! Pošaljite nam zahtjev [EMAIL_ADDRESS][DOMAIN_NAME]. Napišite što želit…"
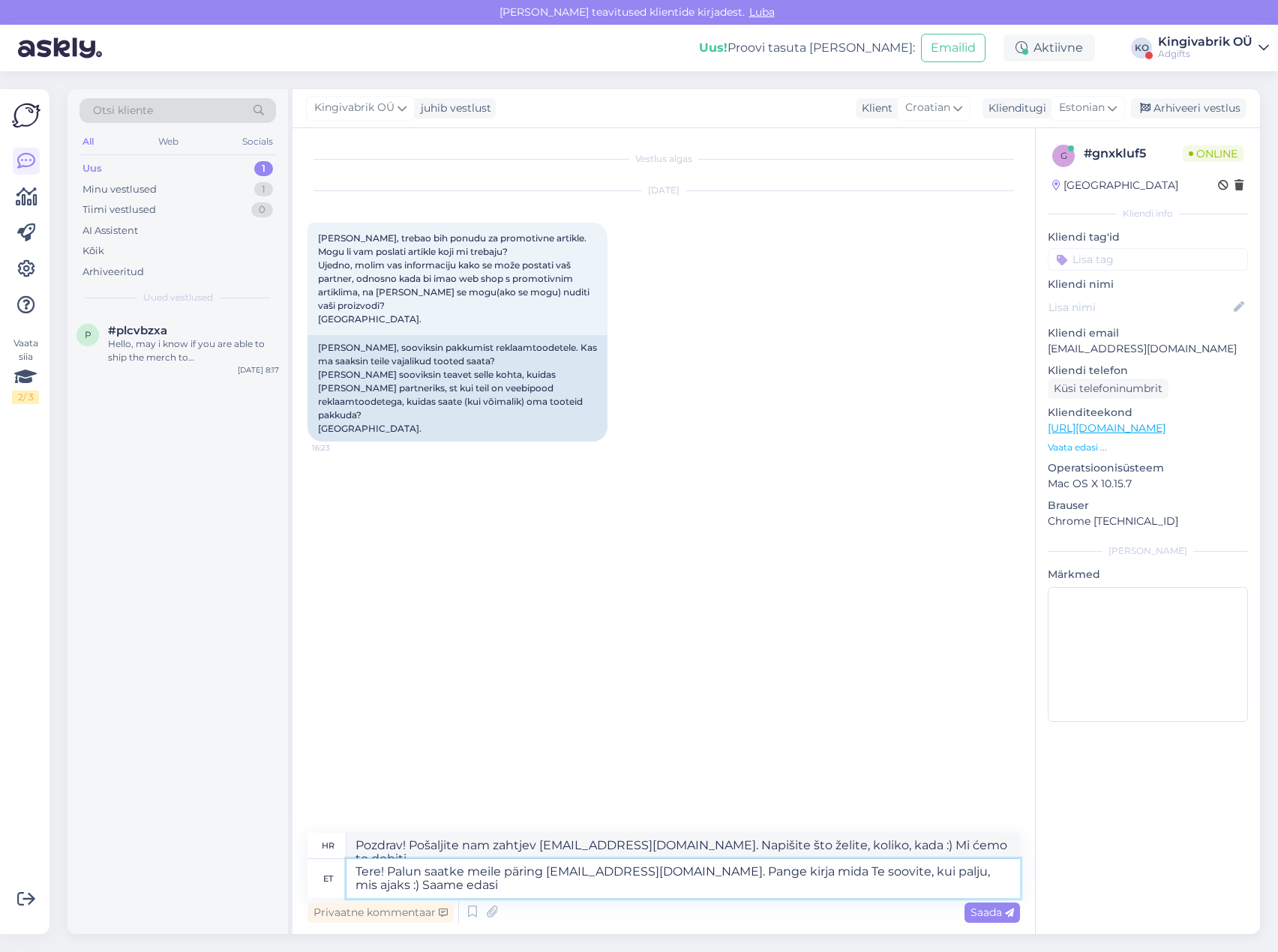
type textarea "Tere! Palun saatke meile päring [EMAIL_ADDRESS][DOMAIN_NAME]. Pange kirja mida …"
type textarea "Pozdrav! Pošaljite nam zahtjev [EMAIL_ADDRESS][DOMAIN_NAME]. Napišite što želit…"
type textarea "Tere! Palun saatke meile päring [EMAIL_ADDRESS][DOMAIN_NAME]. Pange kirja mida …"
type textarea "Pozdrav! Pošaljite nam zahtjev na [EMAIL_ADDRESS][DOMAIN_NAME]. Napišite što že…"
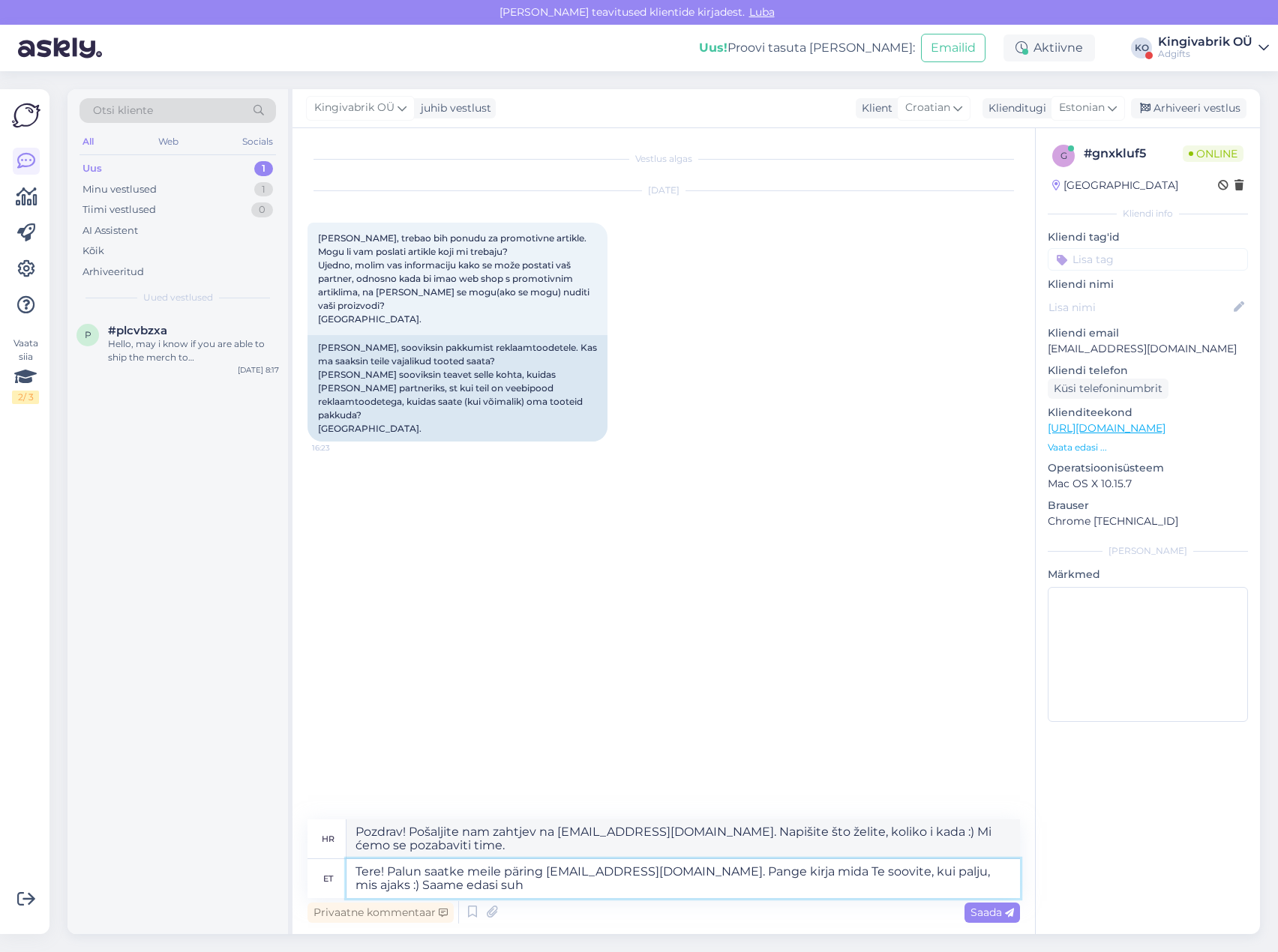
type textarea "Tere! Palun saatke meile päring [EMAIL_ADDRESS][DOMAIN_NAME]. Pange kirja mida …"
type textarea "Pozdrav! Molimo vas da nam pošaljete zahtjev [EMAIL_ADDRESS][DOMAIN_NAME]. Napi…"
type textarea "Tere! Palun saatke meile päring [EMAIL_ADDRESS][DOMAIN_NAME]. Pange kirja mida …"
type textarea "Pozdrav! Molimo vas da nam pošaljete zahtjev [EMAIL_ADDRESS][DOMAIN_NAME]. Napi…"
type textarea "Tere! Palun saatke meile päring [EMAIL_ADDRESS][DOMAIN_NAME]. Pange kirja mida …"
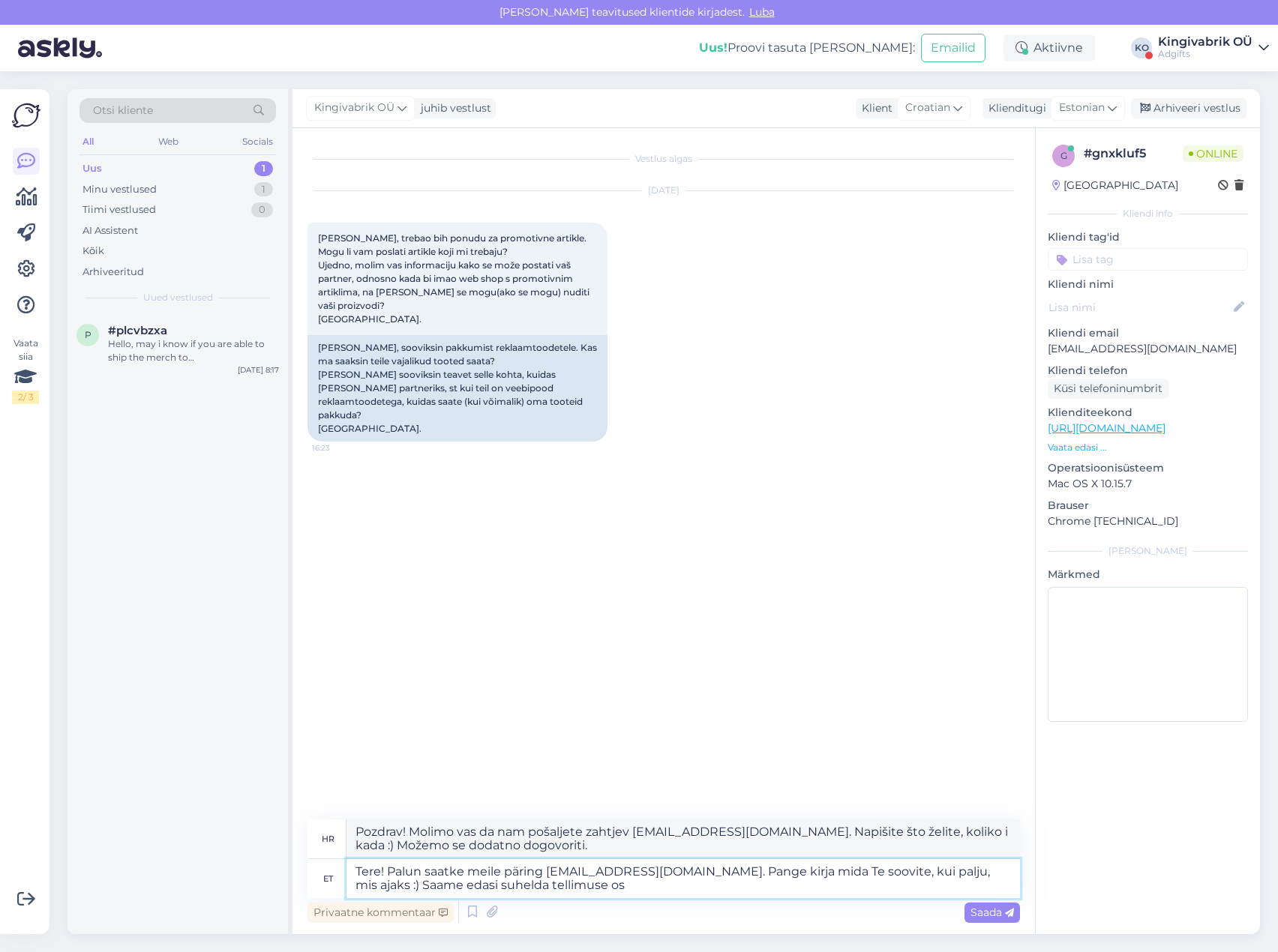
type textarea "Pozdrav! Molimo vas da nam pošaljete zahtjev [EMAIL_ADDRESS][DOMAIN_NAME]. Napi…"
type textarea "Tere! Palun saatke meile päring [EMAIL_ADDRESS][DOMAIN_NAME]. Pange kirja mida …"
type textarea "Pozdrav! Molimo vas da nam pošaljete zahtjev na [EMAIL_ADDRESS][DOMAIN_NAME]. N…"
type textarea "Tere! Palun saatke meile päring [EMAIL_ADDRESS][DOMAIN_NAME]. Pange kirja mida …"
type textarea "Pozdrav! Molimo vas da nam pošaljete zahtjev [EMAIL_ADDRESS][DOMAIN_NAME]. Napi…"
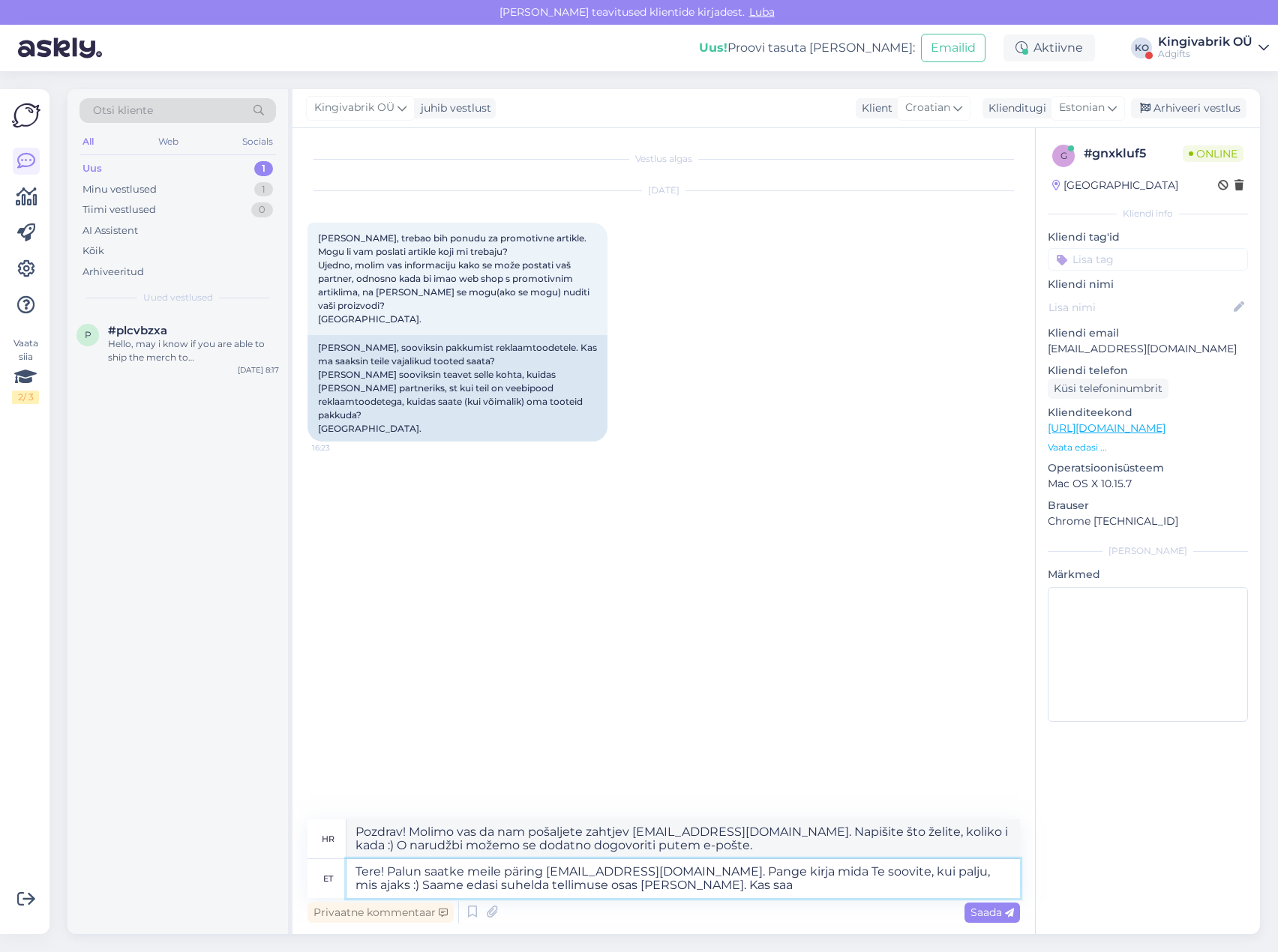
type textarea "Tere! Palun saatke meile päring [EMAIL_ADDRESS][DOMAIN_NAME]. Pange kirja mida …"
type textarea "Pozdrav! Molimo vas da nam pošaljete zahtjev [EMAIL_ADDRESS][DOMAIN_NAME]. Napi…"
type textarea "Tere! Palun saatke meile päring [EMAIL_ADDRESS][DOMAIN_NAME]. Pange kirja mida …"
type textarea "Pozdrav! Molimo vas da nam pošaljete zahtjev [EMAIL_ADDRESS][DOMAIN_NAME]. Napi…"
type textarea "Tere! Palun saatke meile päring [EMAIL_ADDRESS][DOMAIN_NAME]. Pange kirja mida …"
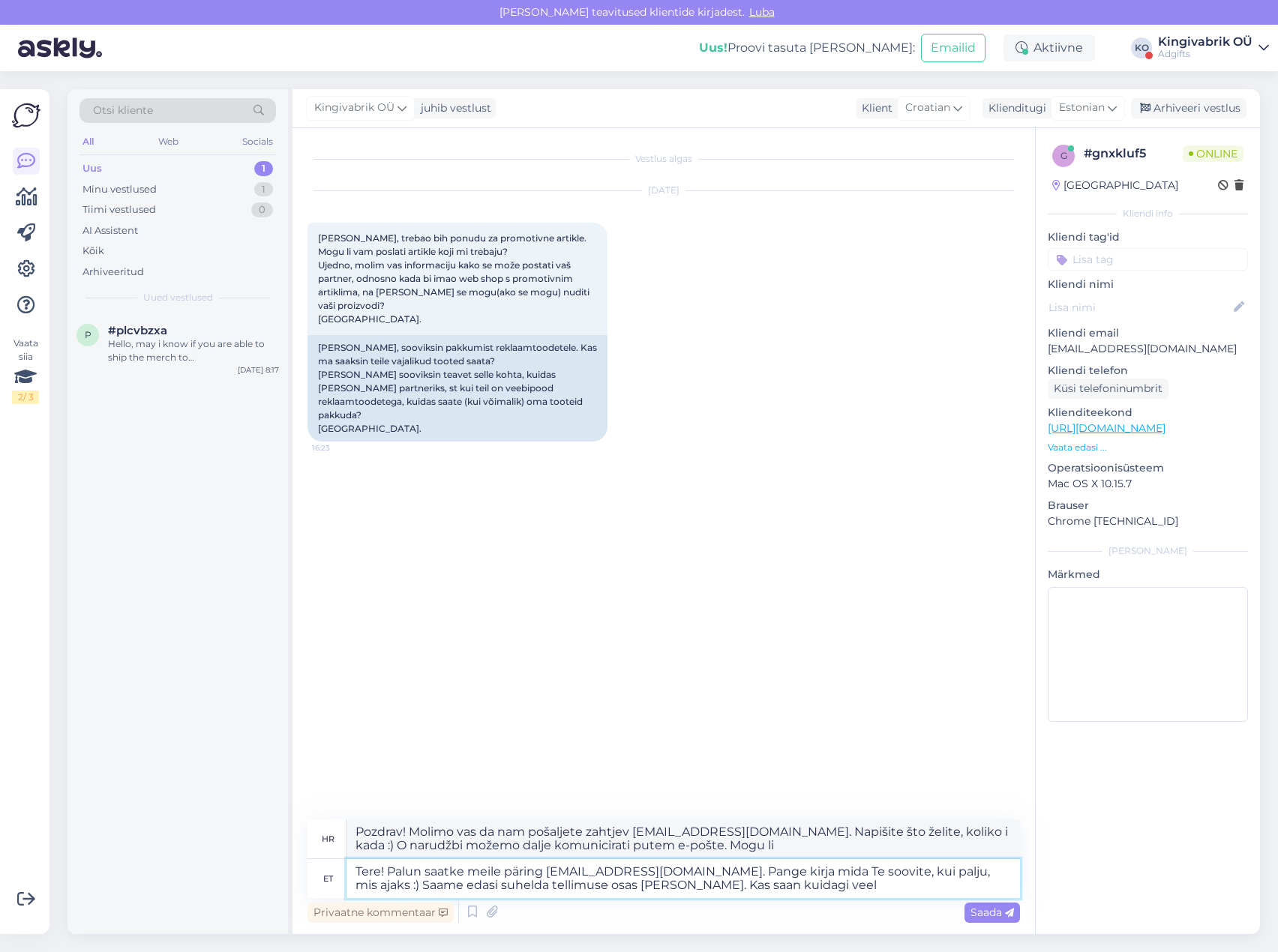
type textarea "Pozdrav! Molimo vas da nam pošaljete zahtjev na [EMAIL_ADDRESS][DOMAIN_NAME]. N…"
type textarea "Tere! Palun saatke meile päring [EMAIL_ADDRESS][DOMAIN_NAME]. Pange kirja mida …"
type textarea "Pozdrav! Molimo vas da nam pošaljete zahtjev na [EMAIL_ADDRESS][DOMAIN_NAME]. N…"
type textarea "Tere! Palun saatke meile päring [EMAIL_ADDRESS][DOMAIN_NAME]. Pange kirja mida …"
type textarea "Pozdrav! Molimo vas da nam pošaljete zahtjev na [EMAIL_ADDRESS][DOMAIN_NAME]. N…"
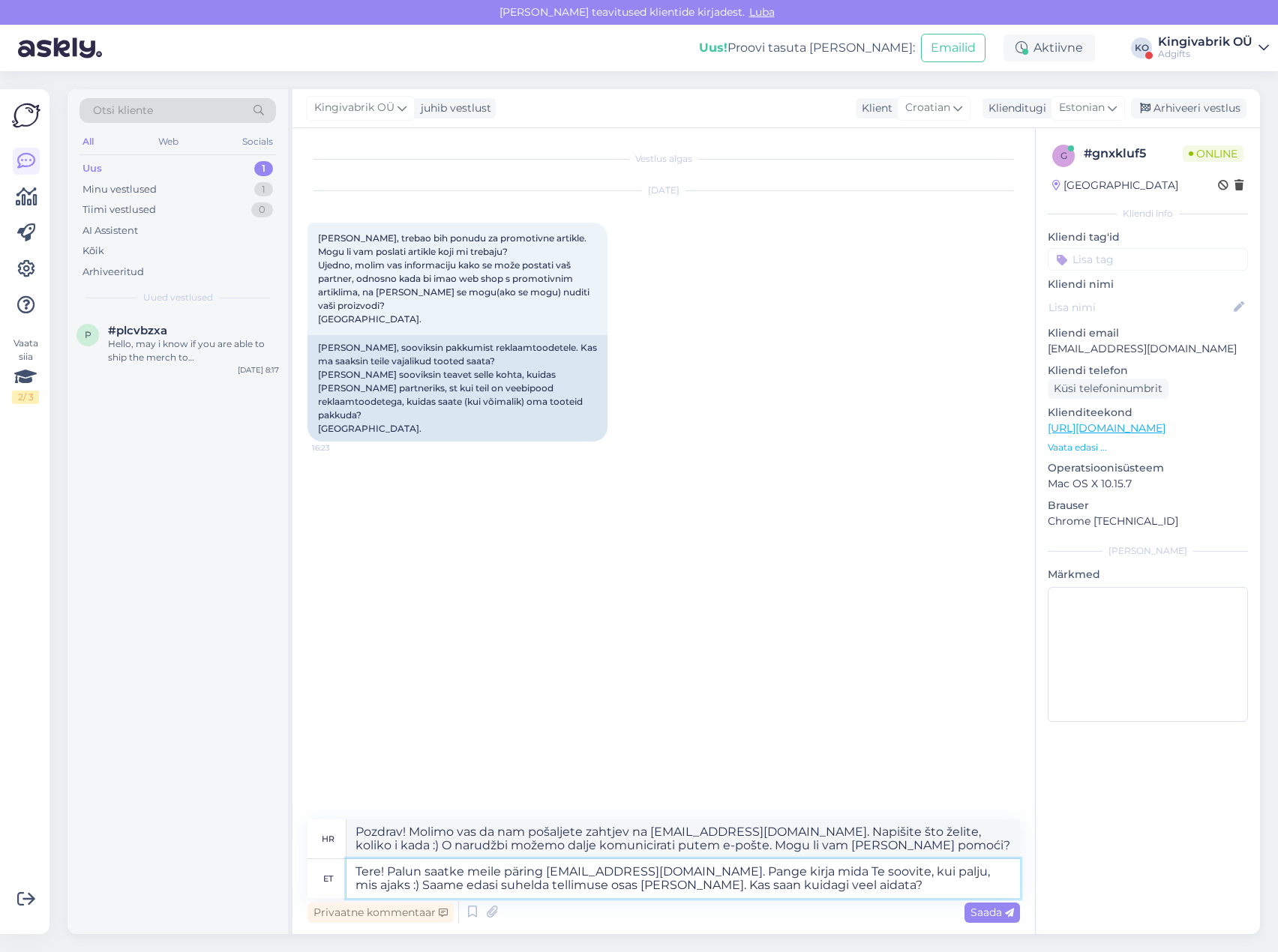
type textarea "Tere! Palun saatke meile päring [EMAIL_ADDRESS][DOMAIN_NAME]. Pange kirja mida …"
type textarea "Pozdrav! Molimo vas da nam pošaljete zahtjev na [EMAIL_ADDRESS][DOMAIN_NAME]. N…"
type textarea "Tere! Palun saatke meile päring [EMAIL_ADDRESS][DOMAIN_NAME]. Pange kirja mida …"
click at [984, 916] on span "Saada" at bounding box center [992, 912] width 44 height 13
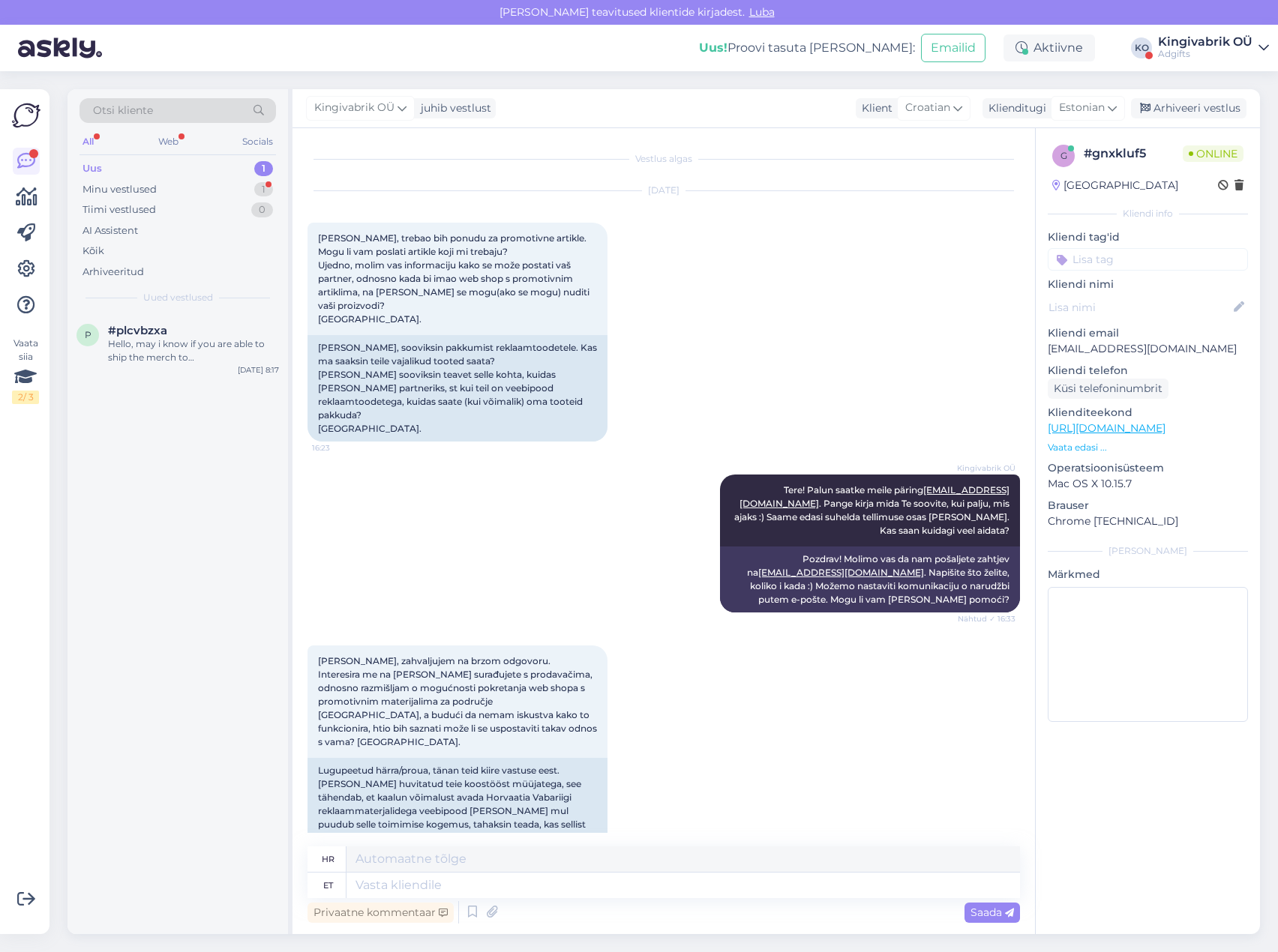
scroll to position [8, 0]
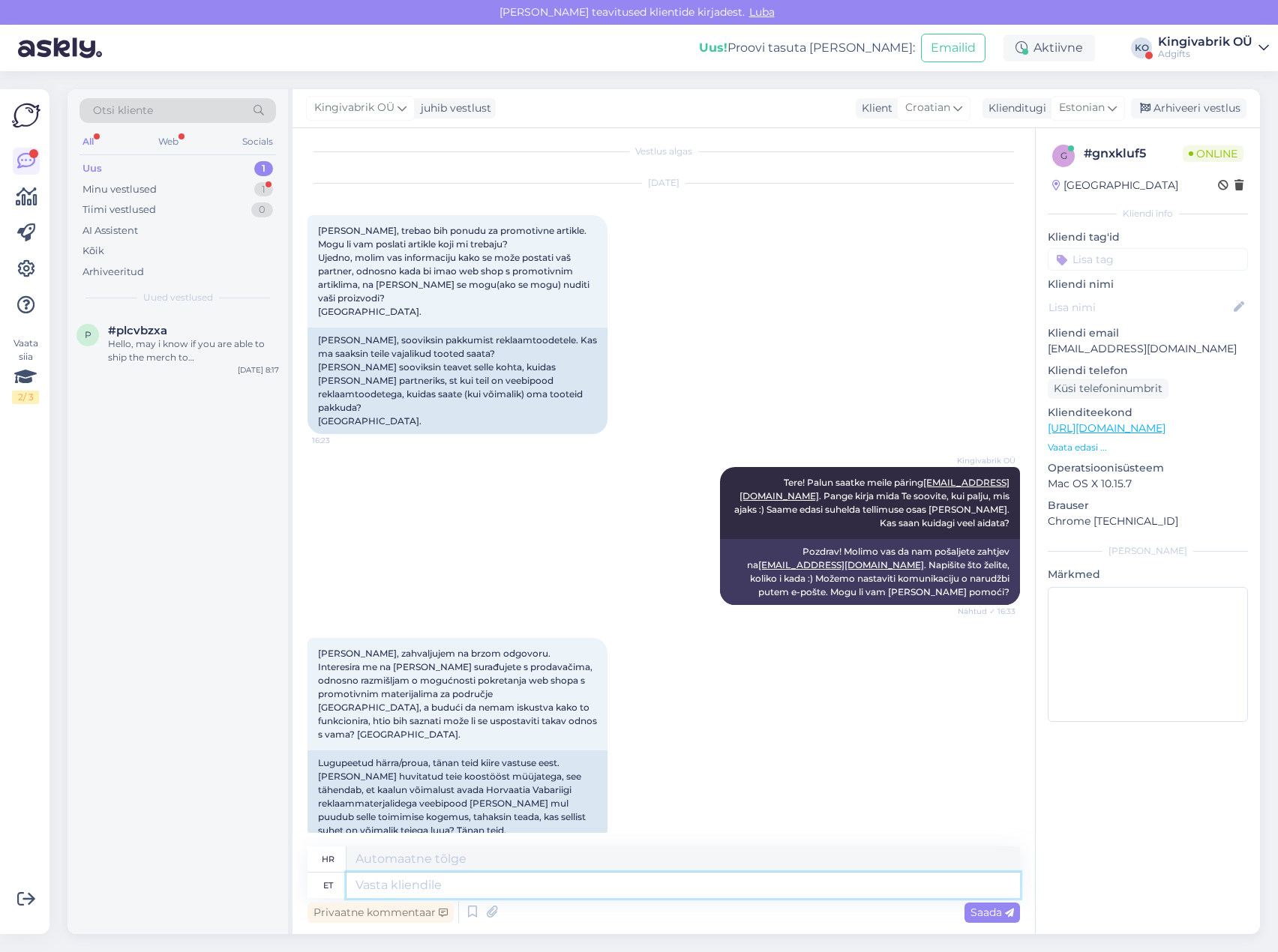
click at [395, 888] on textarea at bounding box center [683, 885] width 674 height 26
type textarea "Palun s"
type textarea "Molim"
type textarea "Palun saatke me"
type textarea "Molimo pošaljite"
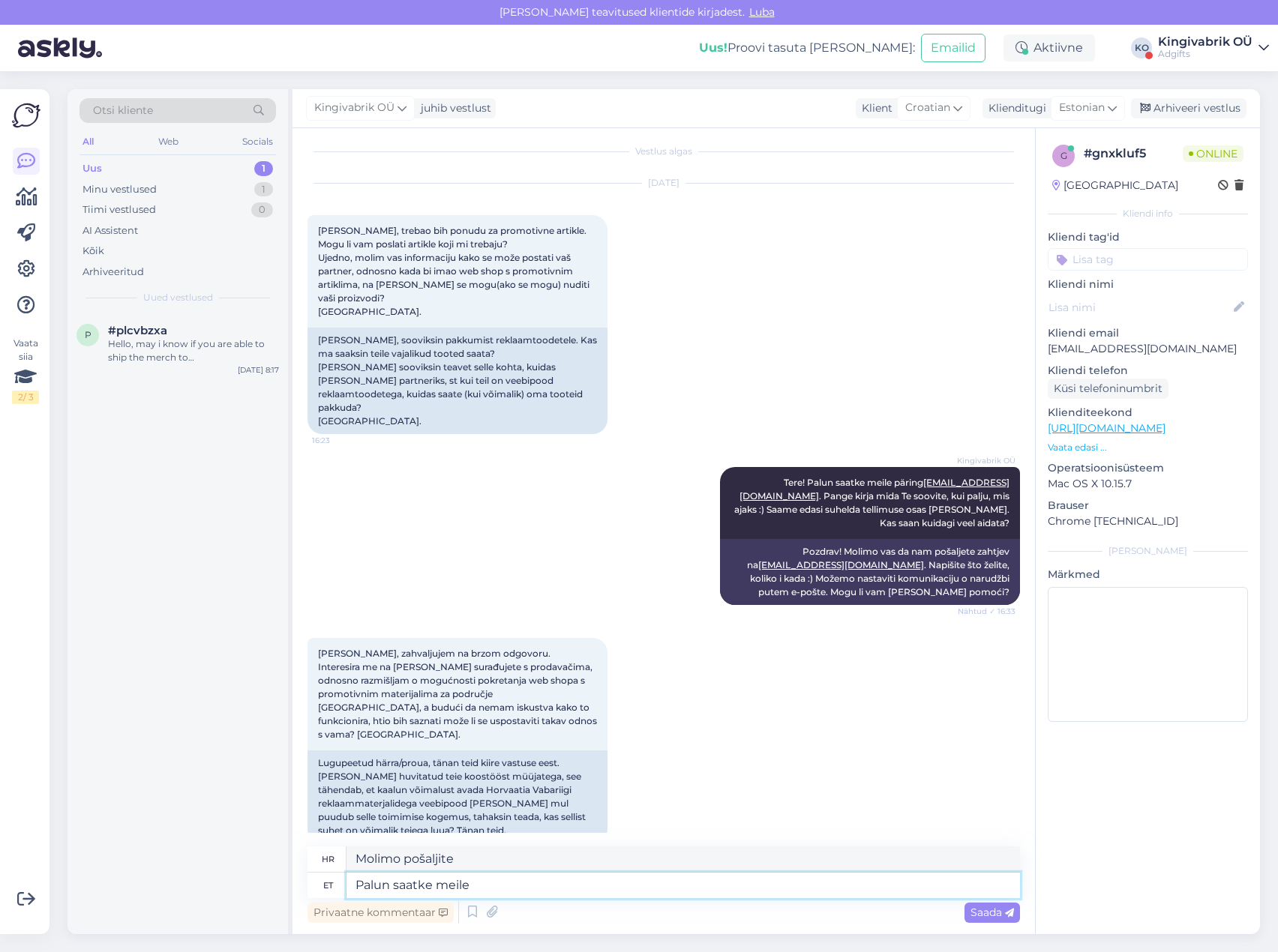
type textarea "Palun saatke meile"
type textarea "Molimo vas da nam pošaljete"
type textarea "Palun saatke meile siiski"
type textarea "Molimo vas da nam svejedno pošaljete"
type textarea "Palun saatke meile siiski koostöö"
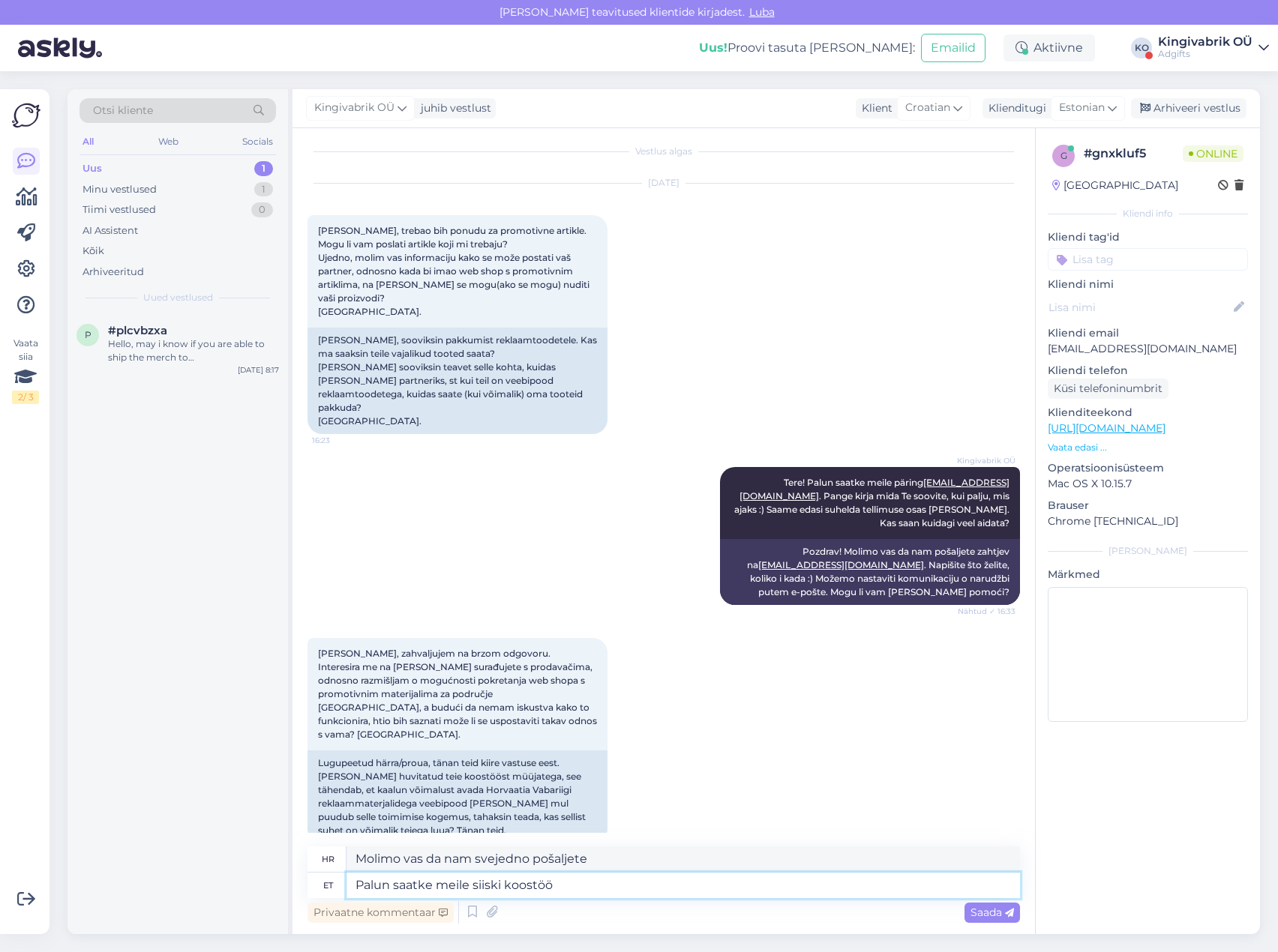
type textarea "Molimo vas da nam ipak pošaljete suradnju"
type textarea "Palun saatke meile siiski koostöö sooviga"
type textarea "Molimo Vas da nam i dalje pošaljete zahtjev za suradnju."
type textarea "Palun saatke meile siiski koostöö sooviga email"
type textarea "Molimo Vas da nam i dalje pošaljete e-mail sa zahtjevom za suradnju."
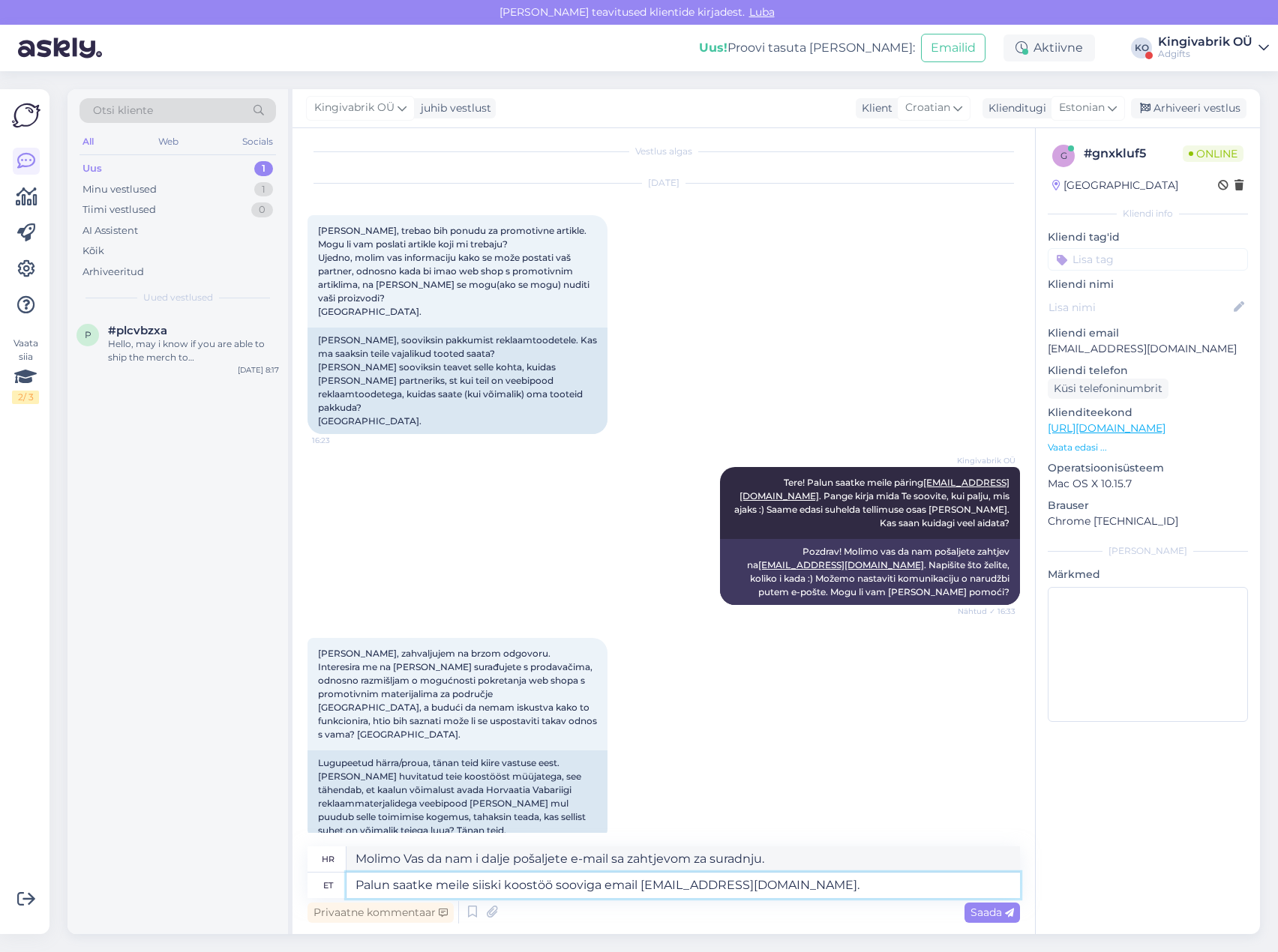
type textarea "Palun saatke meile siiski koostöö sooviga email [EMAIL_ADDRESS][DOMAIN_NAME]. T"
type textarea "Molimo vas da nam pošaljete e-poruku sa zahtjevom za suradnju [EMAIL_ADDRESS][D…"
type textarea "Palun saatke meile siiski koostöö sooviga email [EMAIL_ADDRESS][DOMAIN_NAME]. T…"
type textarea "Molimo vas da nam pošaljete e-poruku sa zahtjevom za suradnju [EMAIL_ADDRESS][D…"
type textarea "Palun saatke meile siiski koostöö sooviga email [EMAIL_ADDRESS][DOMAIN_NAME]. T…"
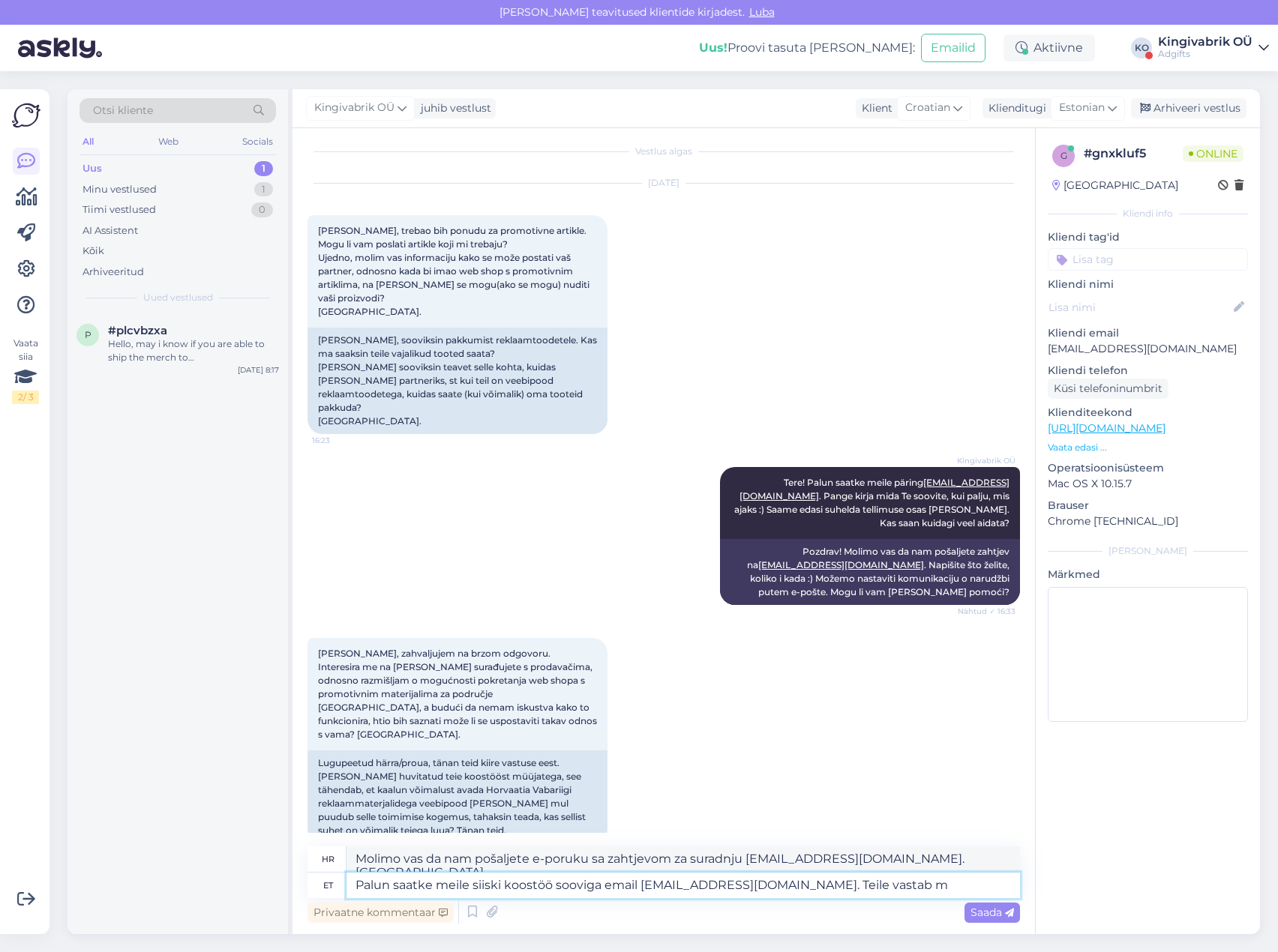
type textarea "Molimo vas da nam pošaljete e-poruku sa zahtjevom za suradnju [EMAIL_ADDRESS][D…"
type textarea "Palun saatke meile siiski koostöö sooviga email [EMAIL_ADDRESS][DOMAIN_NAME]. T…"
type textarea "Molimo vas da nam pošaljete e-poruku sa zahtjevom za suradnju [EMAIL_ADDRESS][D…"
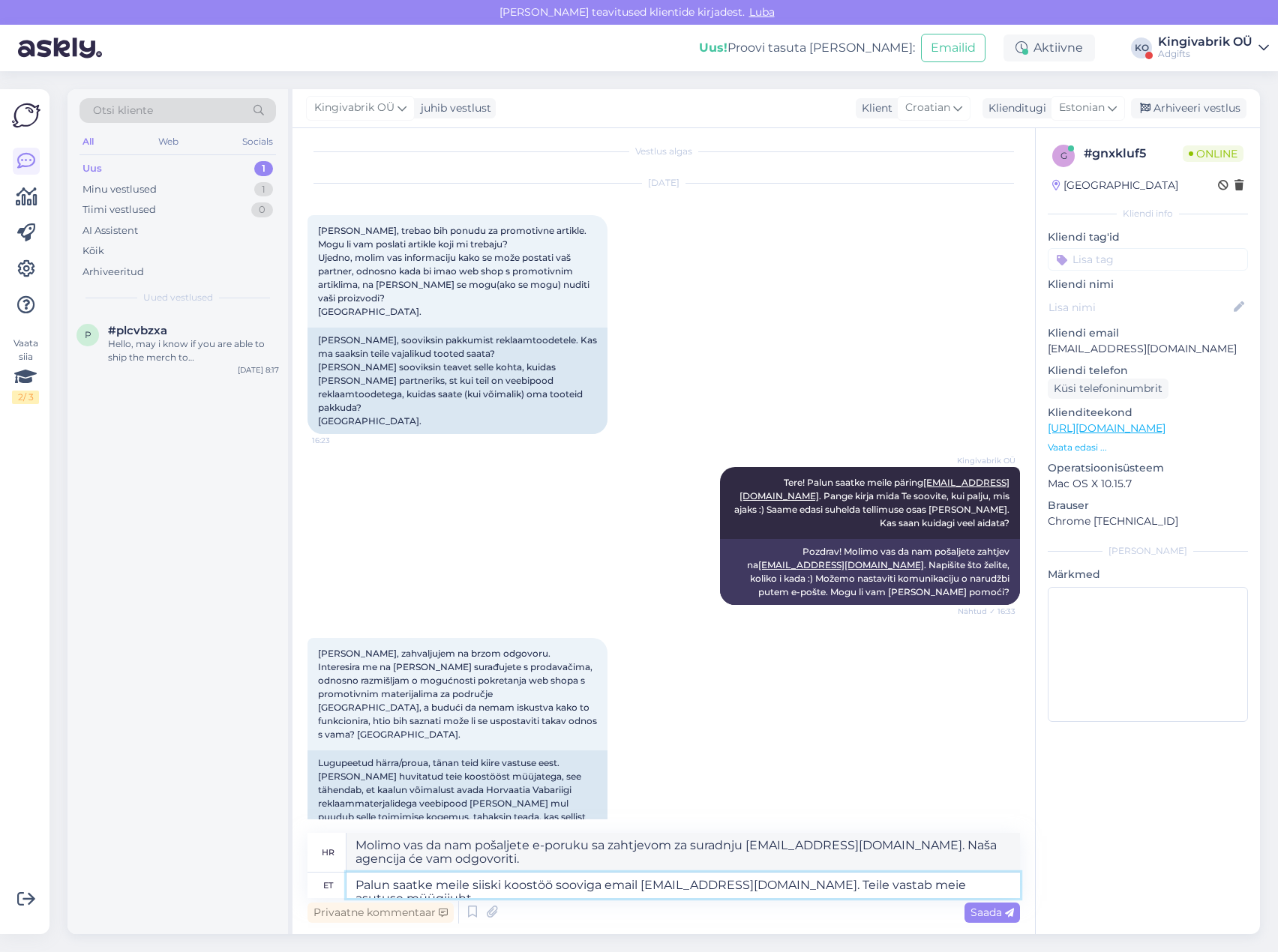
type textarea "Palun saatke meile siiski koostöö sooviga email [EMAIL_ADDRESS][DOMAIN_NAME]. T…"
type textarea "Molimo vas da nam pošaljete e-poruku sa zahtjevom za suradnju [EMAIL_ADDRESS][D…"
type textarea "Palun saatke meile siiski koostöö sooviga email [EMAIL_ADDRESS][DOMAIN_NAME]. T…"
click at [1005, 913] on icon at bounding box center [1009, 913] width 9 height 9
